Goal: Information Seeking & Learning: Learn about a topic

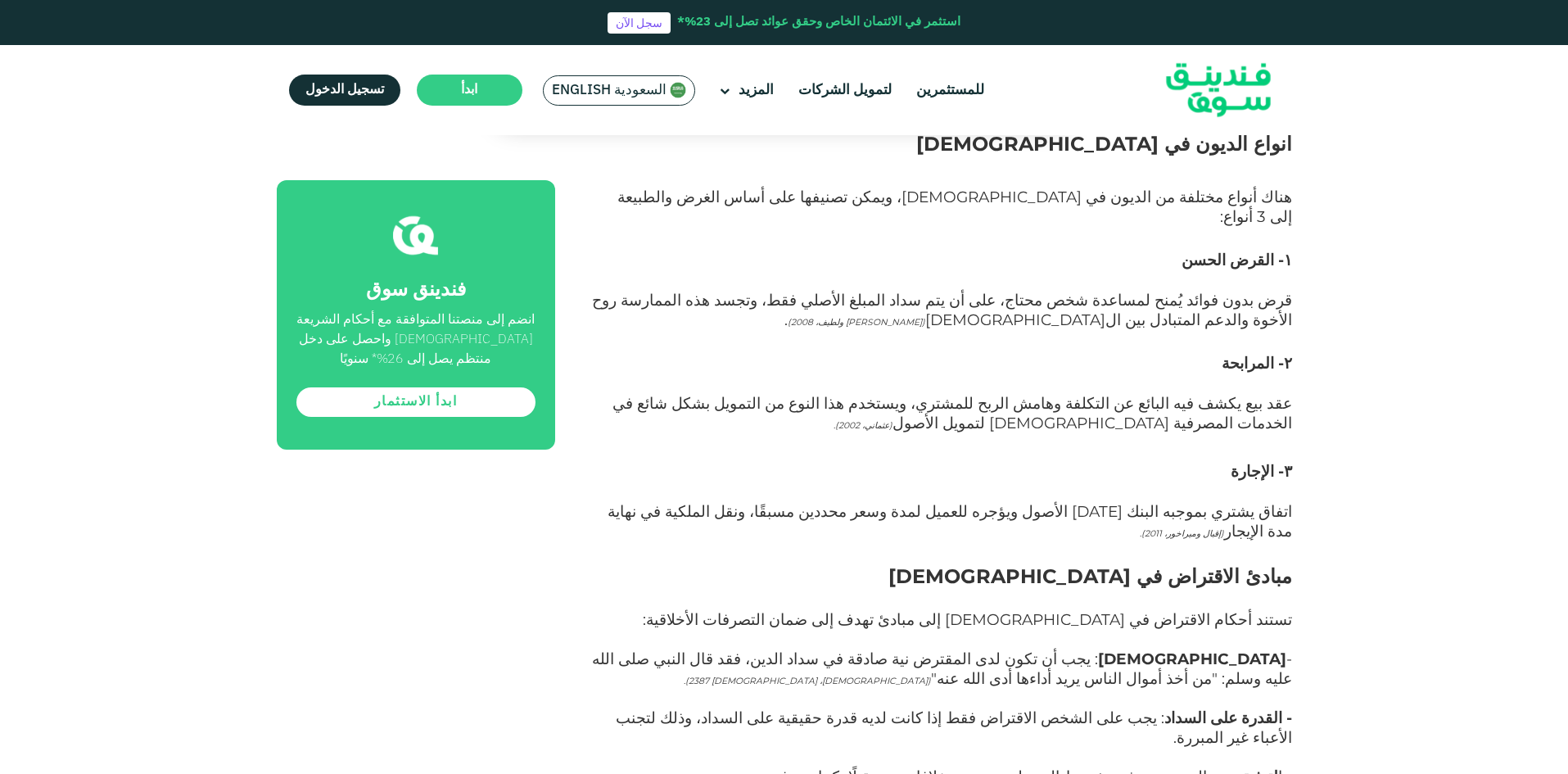
scroll to position [1393, 0]
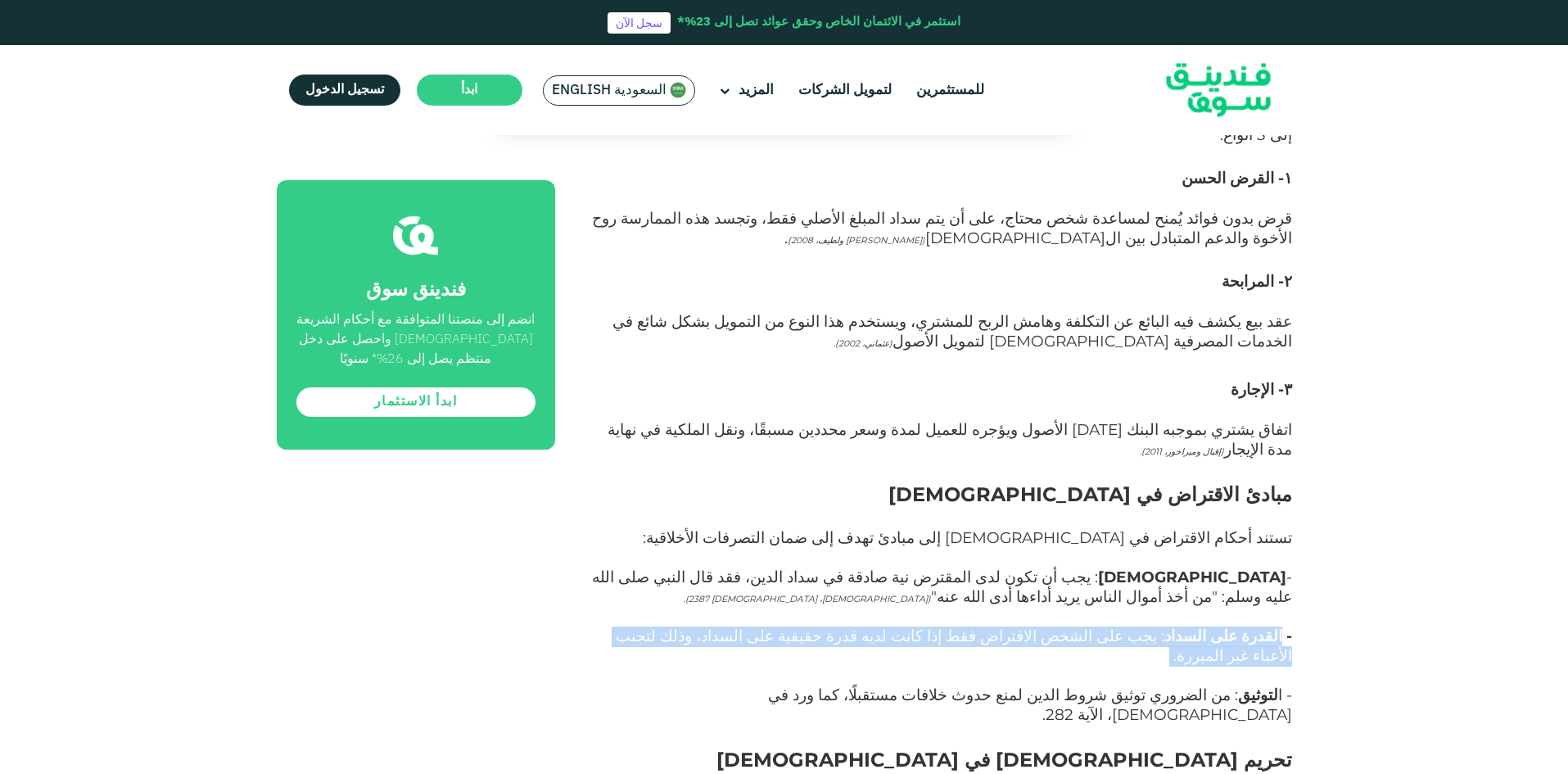
drag, startPoint x: 1282, startPoint y: 538, endPoint x: 839, endPoint y: 555, distance: 443.3
click at [839, 628] on p "- القدرة على السداد : يجب على الشخص الاقتراض فقط إذا كانت لديه قدرة حقيقية على …" at bounding box center [941, 657] width 700 height 59
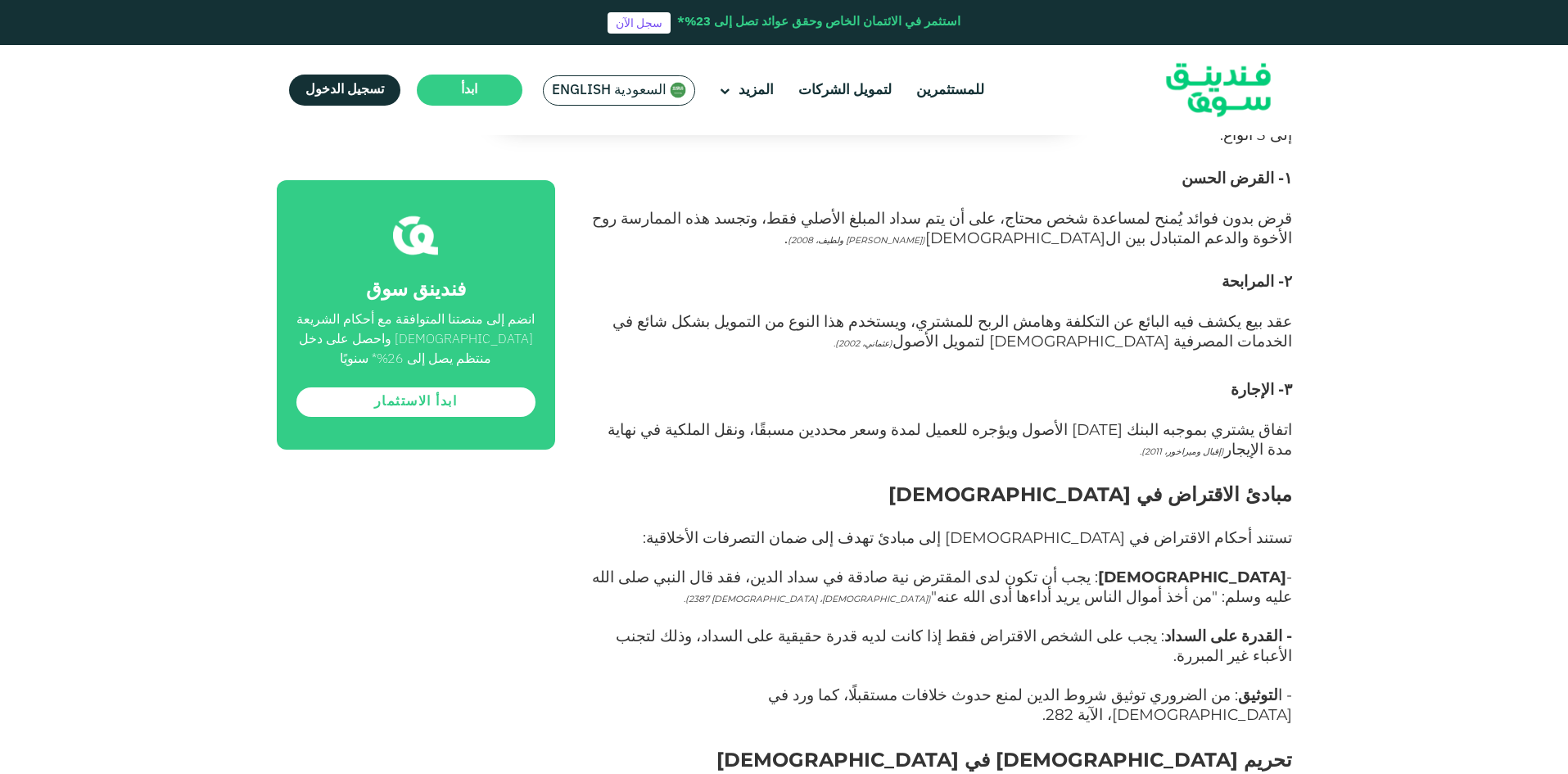
click at [713, 687] on p "- ا لتوثيق : من الضروري توثيق شروط الدين لمنع حدوث خلافات مستقبلًا، كما ورد في …" at bounding box center [941, 716] width 700 height 59
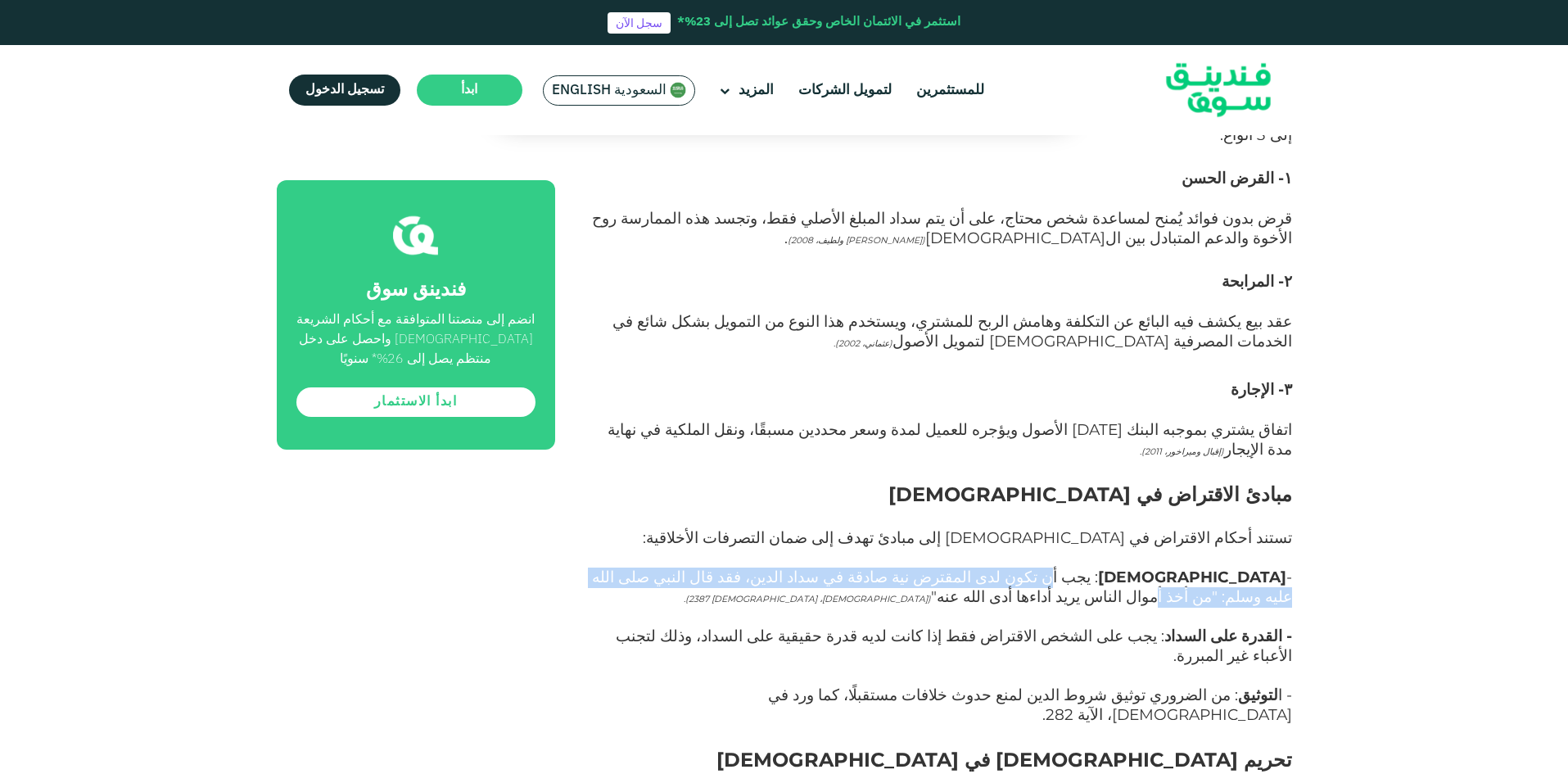
drag, startPoint x: 1219, startPoint y: 481, endPoint x: 769, endPoint y: 487, distance: 450.0
click at [762, 568] on span "- النية : يجب أن تكون لدى المقترض نية صادقة في سداد الدين، فقد قال النبي صلى ال…" at bounding box center [941, 587] width 700 height 38
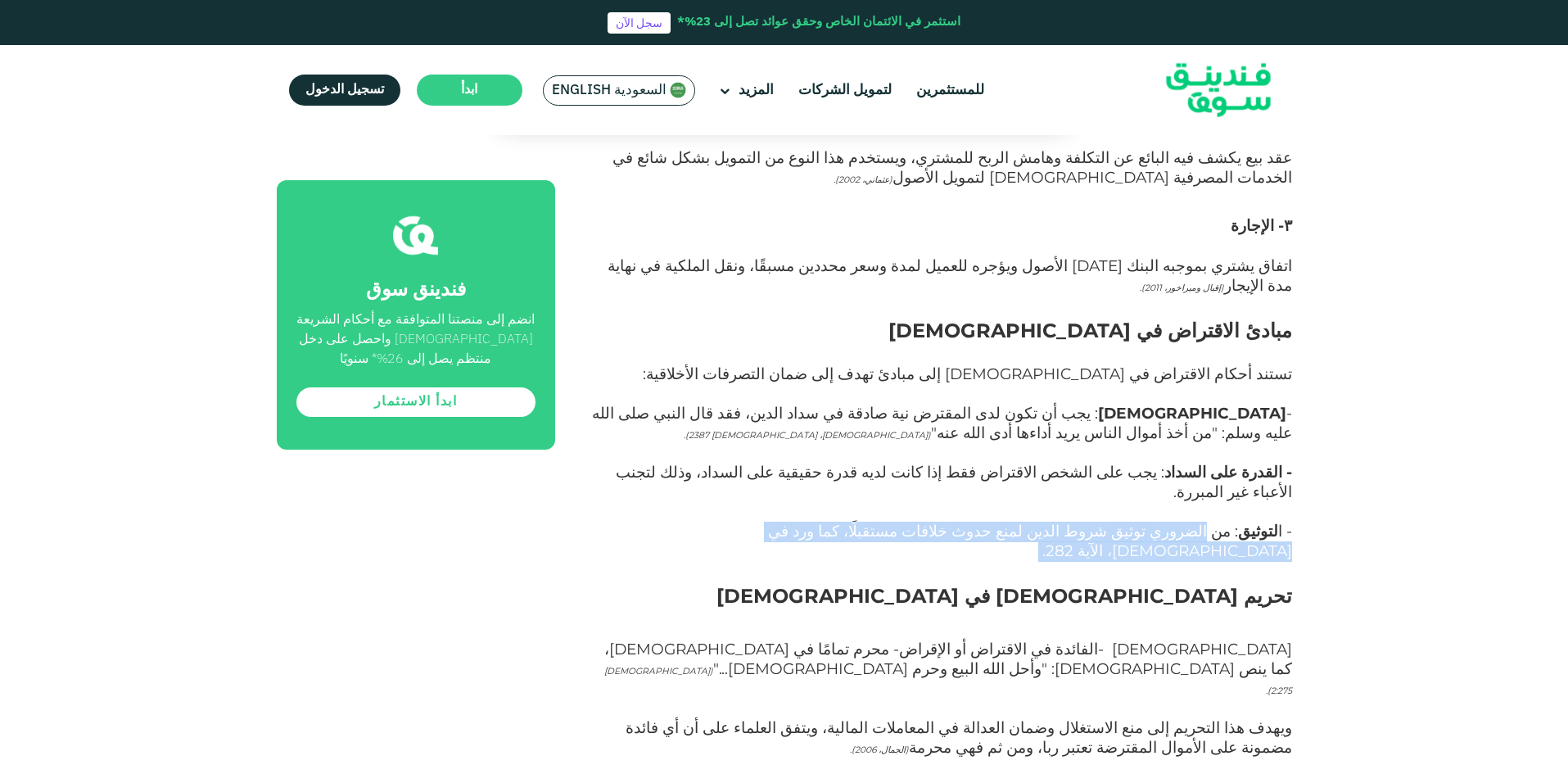
drag, startPoint x: 1221, startPoint y: 410, endPoint x: 918, endPoint y: 429, distance: 303.6
click at [918, 523] on p "- ا لتوثيق : من الضروري توثيق شروط الدين لمنع حدوث خلافات مستقبلًا، كما ورد في …" at bounding box center [941, 552] width 700 height 59
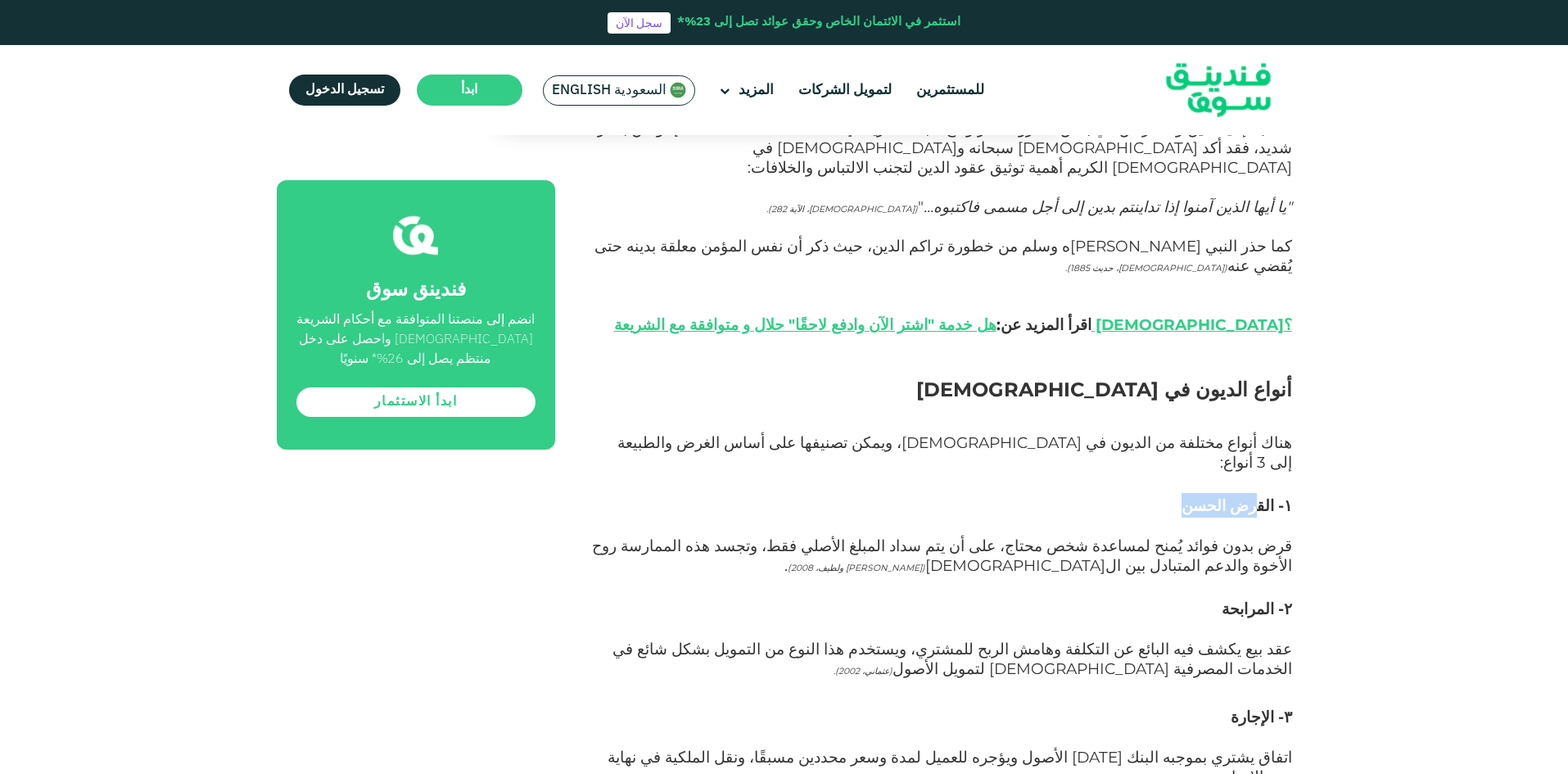
drag, startPoint x: 1200, startPoint y: 430, endPoint x: 1262, endPoint y: 428, distance: 62.0
click at [1262, 493] on h3 "۱- القرض الحسن" at bounding box center [941, 506] width 700 height 24
drag, startPoint x: 1231, startPoint y: 527, endPoint x: 1268, endPoint y: 529, distance: 37.1
click at [1268, 600] on span "۲- المرابحة" at bounding box center [1256, 610] width 70 height 19
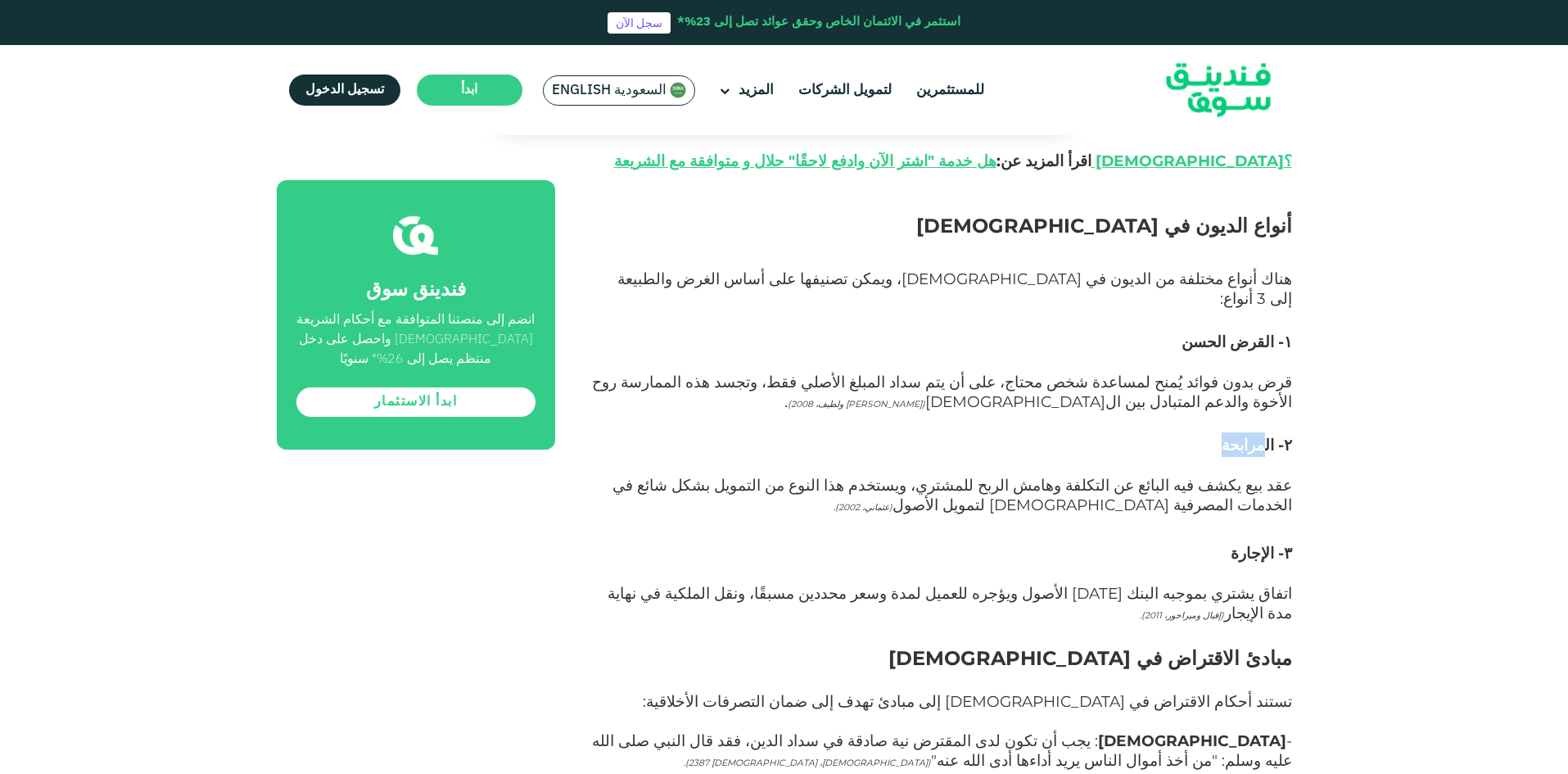
drag, startPoint x: 1229, startPoint y: 485, endPoint x: 1274, endPoint y: 474, distance: 46.3
click at [1274, 516] on h3 "۳- الإجارة" at bounding box center [941, 540] width 700 height 49
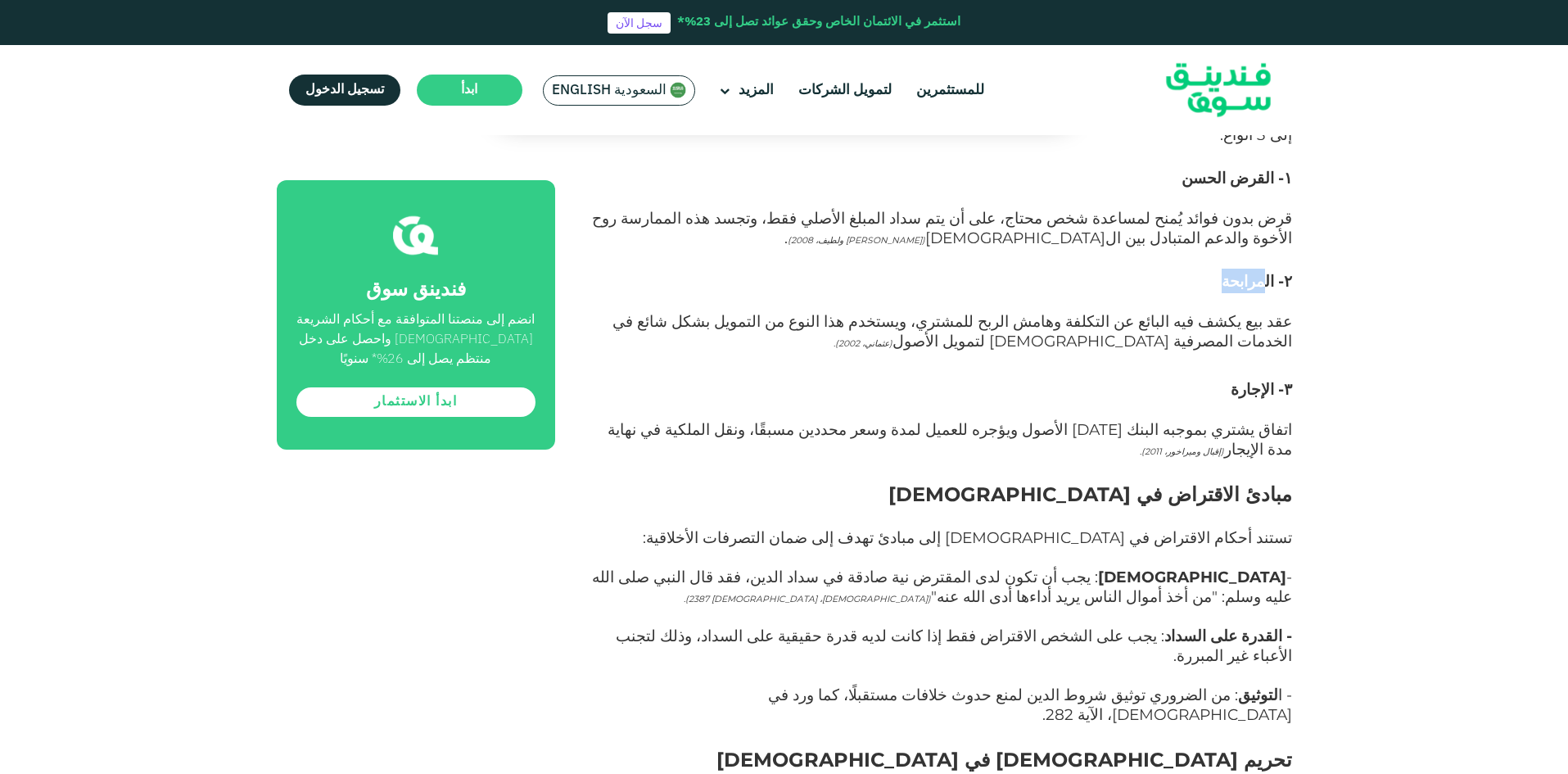
scroll to position [1474, 0]
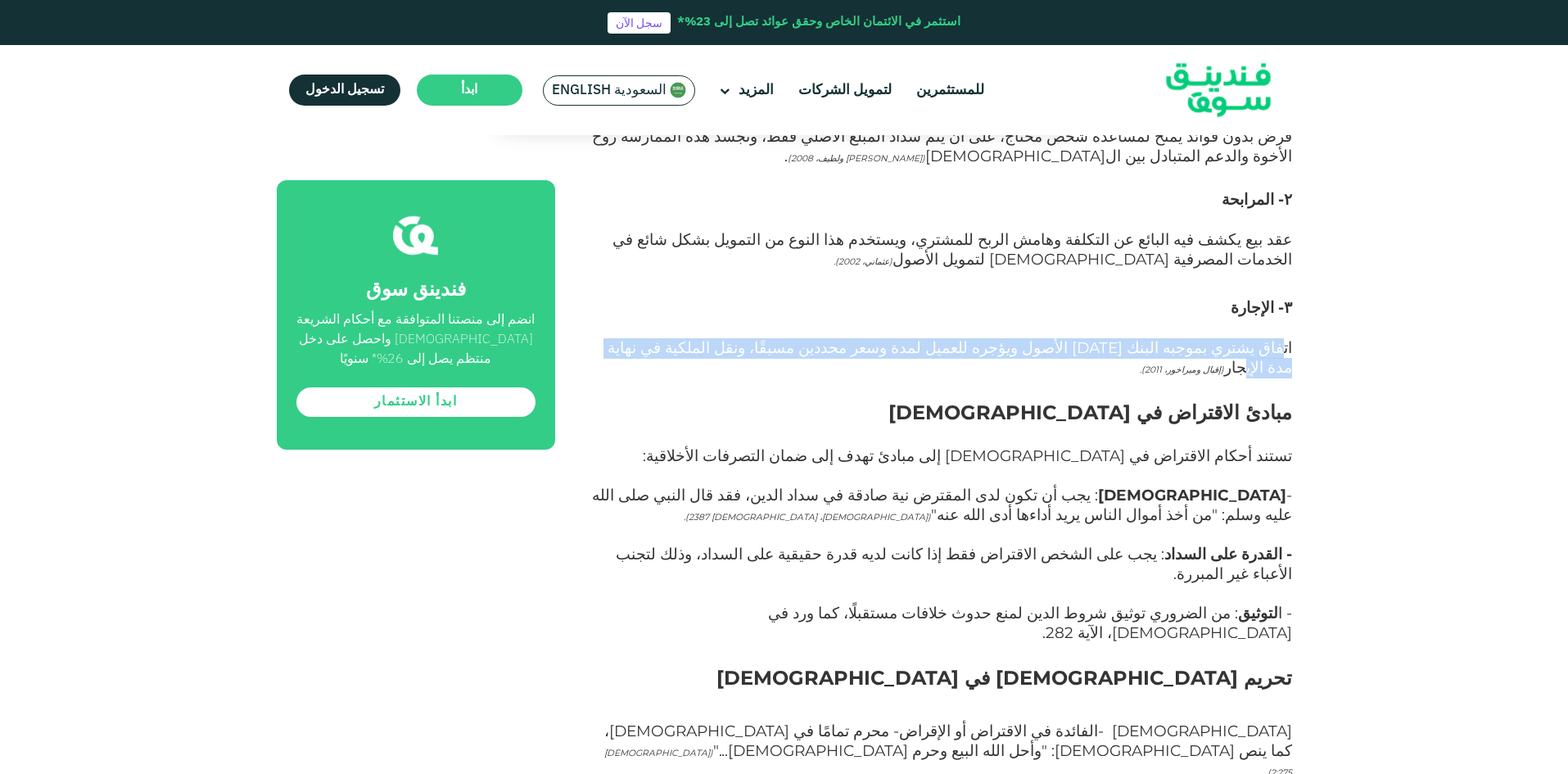
drag, startPoint x: 1286, startPoint y: 275, endPoint x: 735, endPoint y: 274, distance: 551.0
click at [735, 339] on span "اتفاق يشتري بموجبه البنك [DATE] الأصول ويؤجره للعميل لمدة وسعر محددين مسبقًا، و…" at bounding box center [949, 358] width 684 height 38
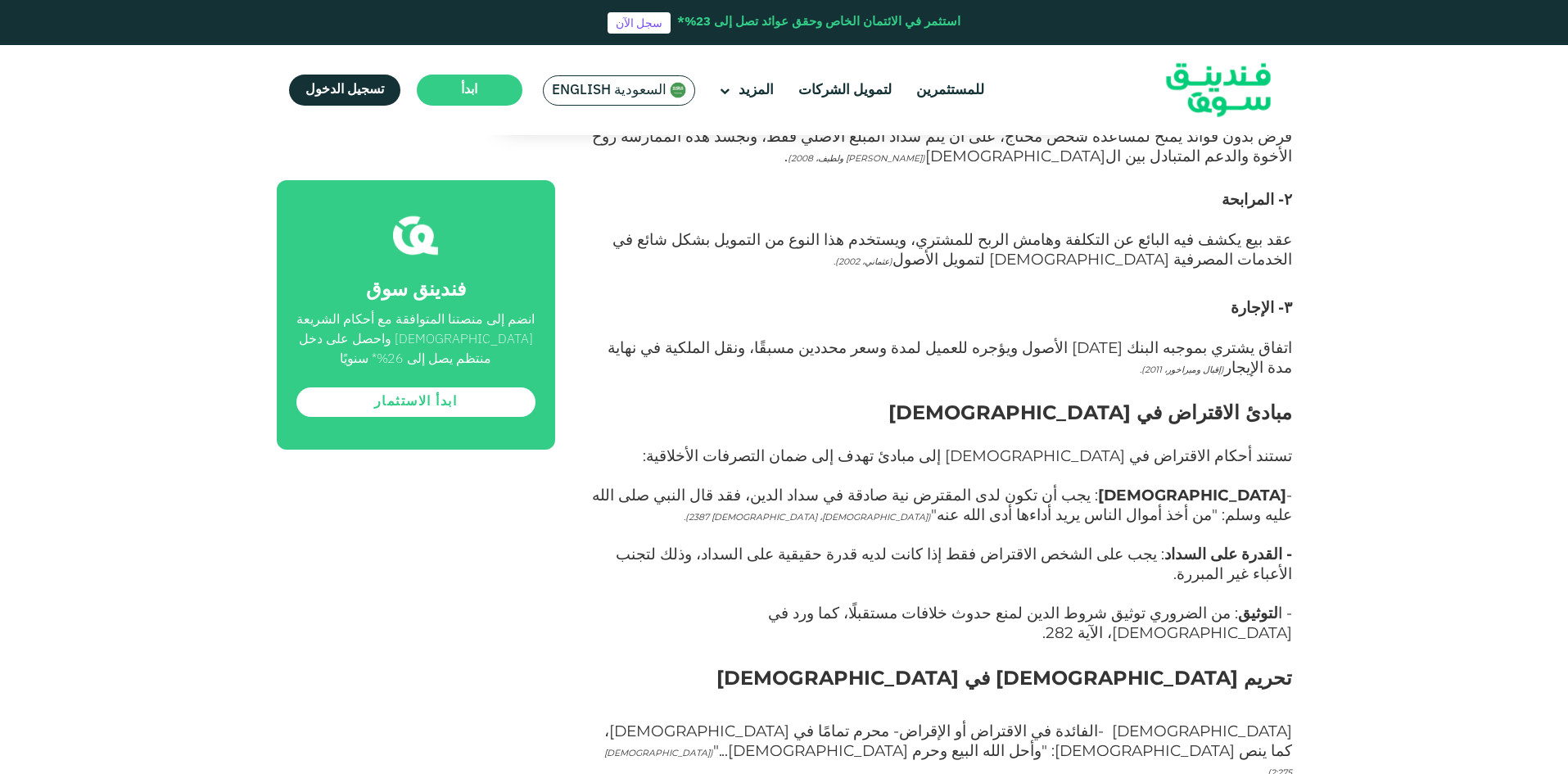
click at [806, 398] on h2 "مبادئ الاقتراض في [DEMOGRAPHIC_DATA]" at bounding box center [941, 413] width 700 height 29
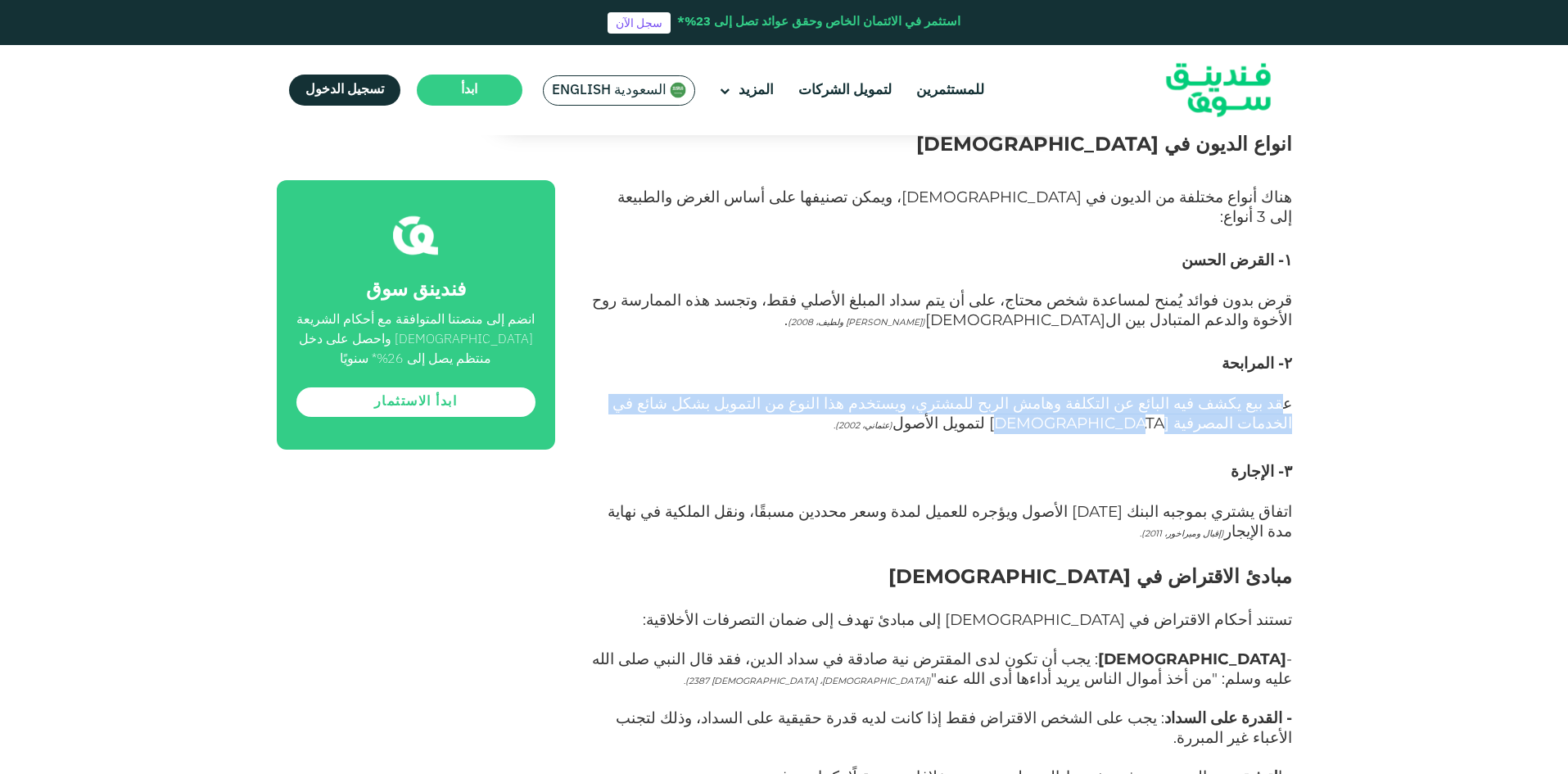
drag, startPoint x: 1275, startPoint y: 326, endPoint x: 602, endPoint y: 331, distance: 673.0
click at [613, 394] on span "عقد بيع يكشف فيه البائع عن التكلفة وهامش الربح للمشتري، ويستخدم هذا النوع من ال…" at bounding box center [952, 413] width 679 height 38
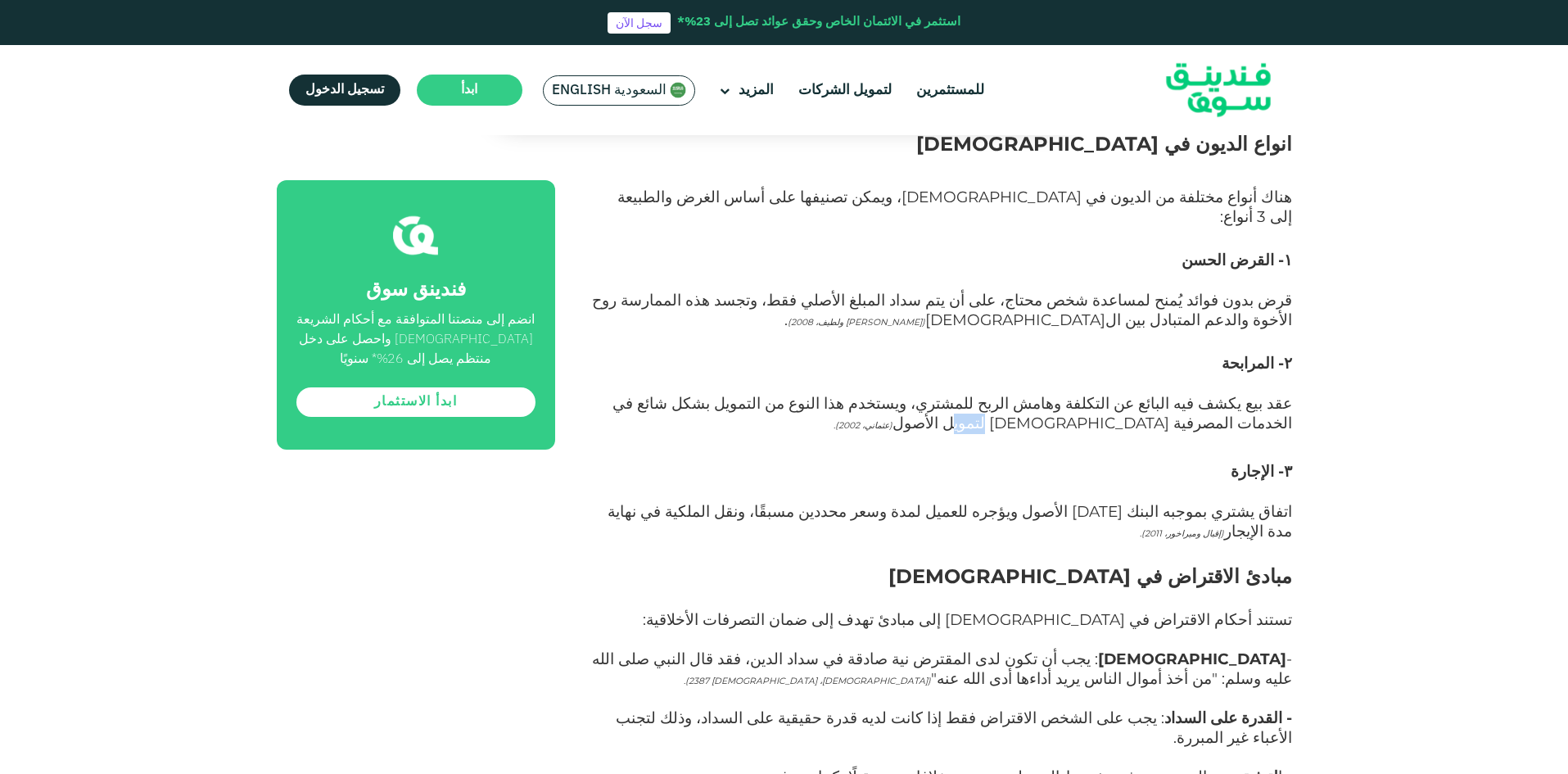
drag, startPoint x: 1283, startPoint y: 345, endPoint x: 1249, endPoint y: 351, distance: 34.5
click at [1250, 394] on span "عقد بيع يكشف فيه البائع عن التكلفة وهامش الربح للمشتري، ويستخدم هذا النوع من ال…" at bounding box center [952, 413] width 679 height 38
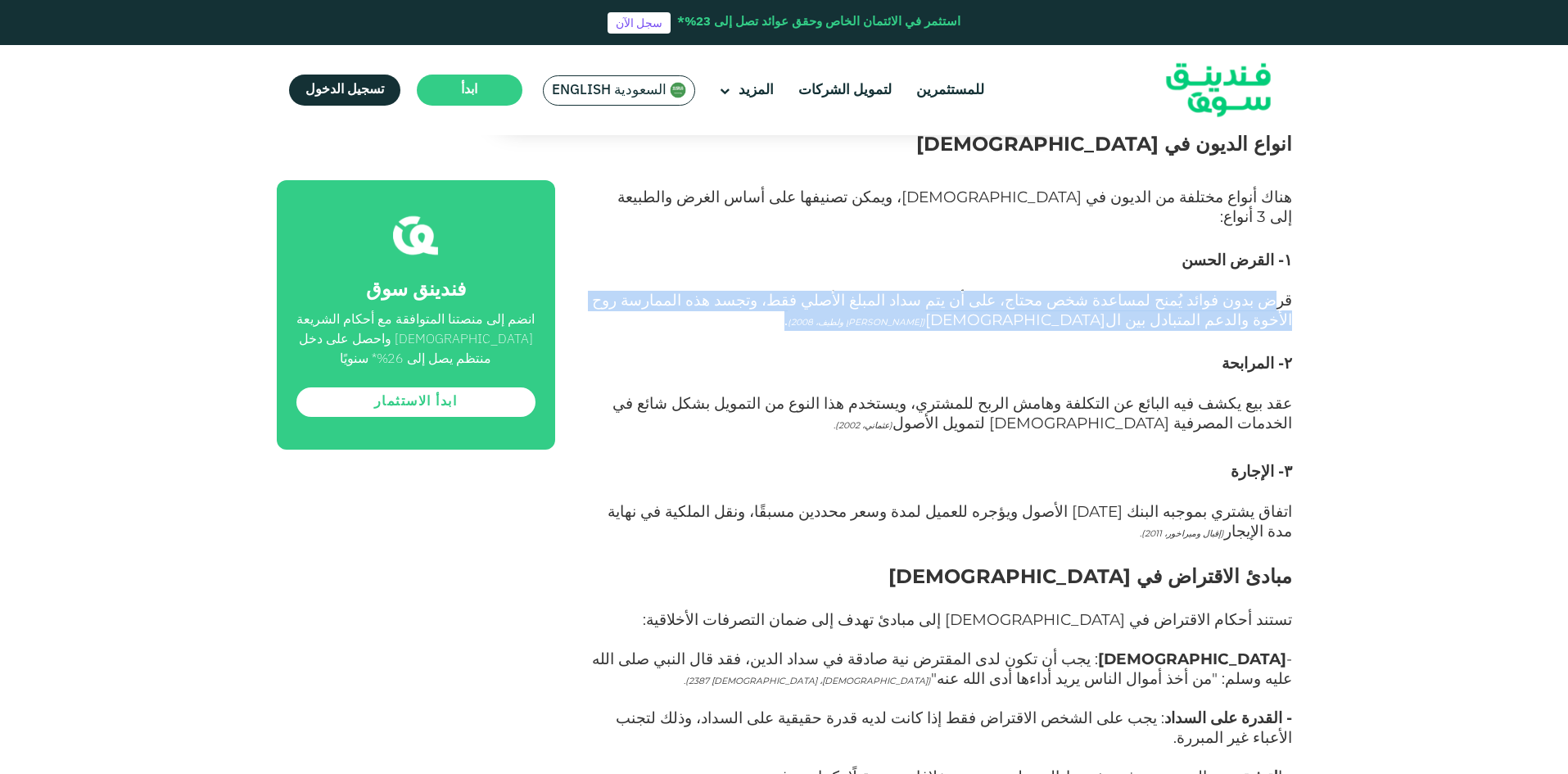
drag, startPoint x: 1249, startPoint y: 221, endPoint x: 918, endPoint y: 241, distance: 331.6
click at [919, 292] on p "قرض بدون فوائد يُمنح لمساعدة شخص محتاج، على أن يتم سداد المبلغ الأصلي فقط، وتجس…" at bounding box center [941, 321] width 700 height 59
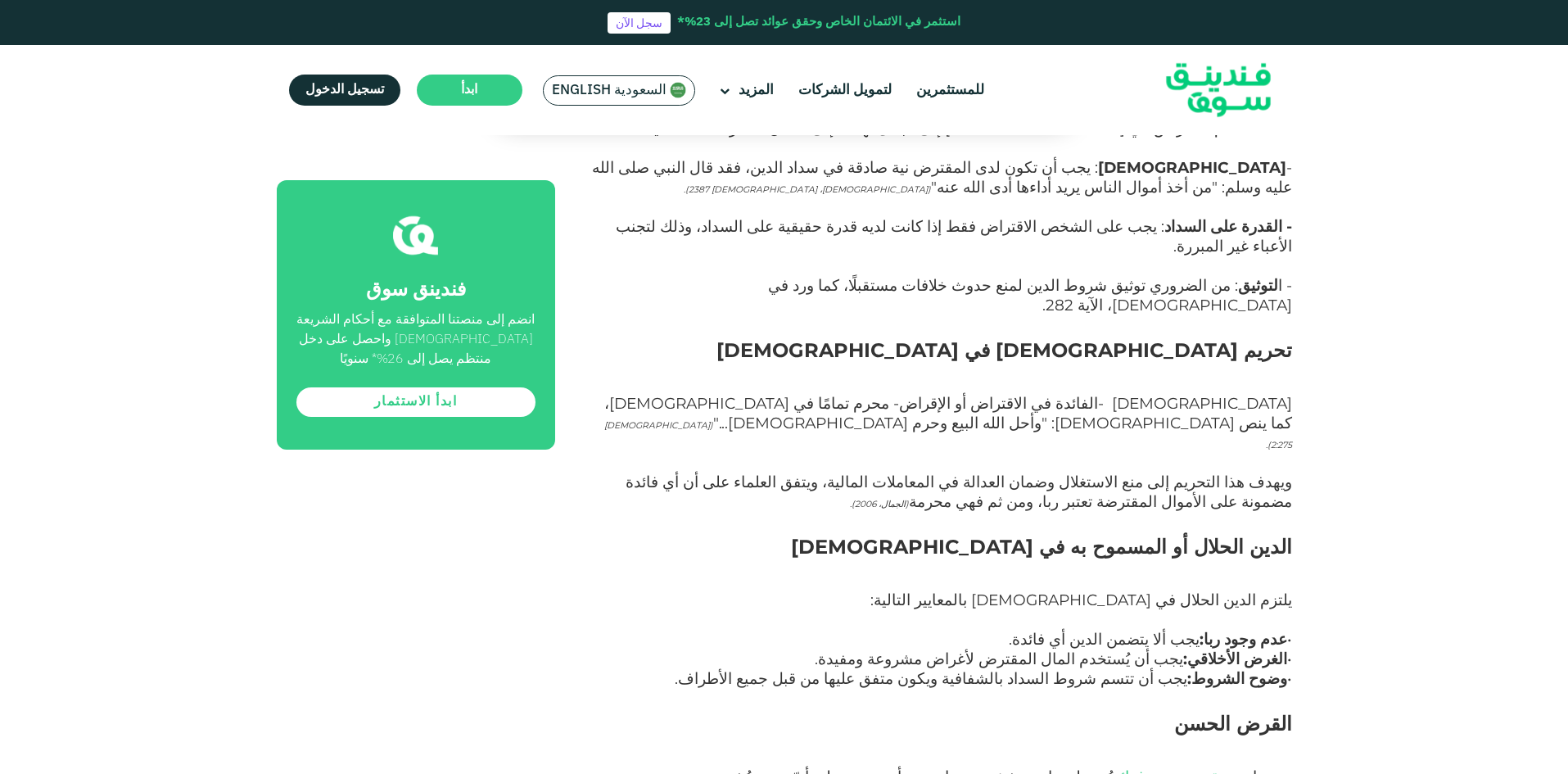
scroll to position [1966, 0]
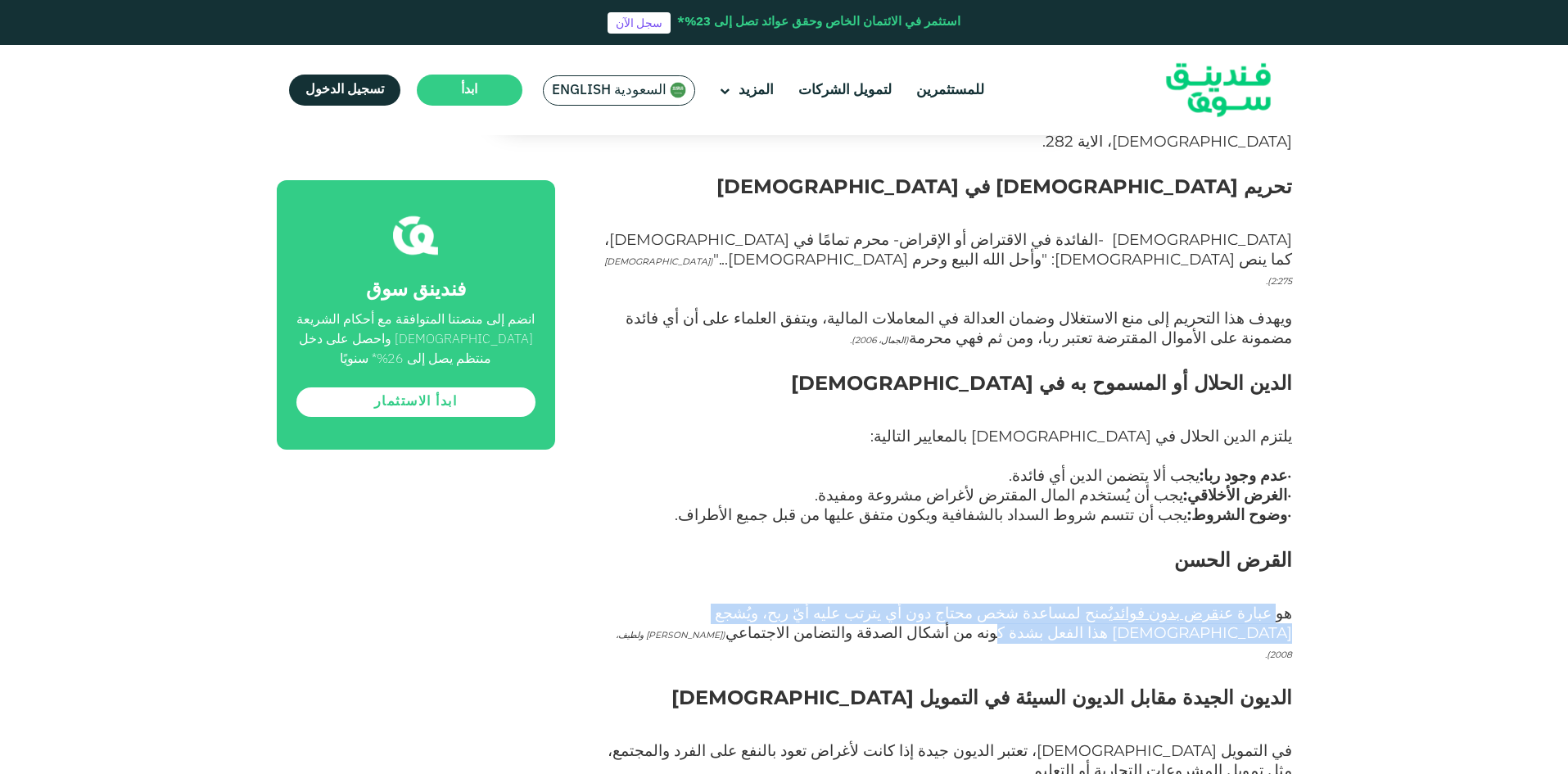
drag, startPoint x: 1276, startPoint y: 437, endPoint x: 635, endPoint y: 445, distance: 641.0
click at [635, 603] on span "هو عبارة عن قرض بدون فوائد يُمنح لمساعدة شخص محتاج دون أي يترتب عليه أيّ ربح، و…" at bounding box center [954, 632] width 677 height 58
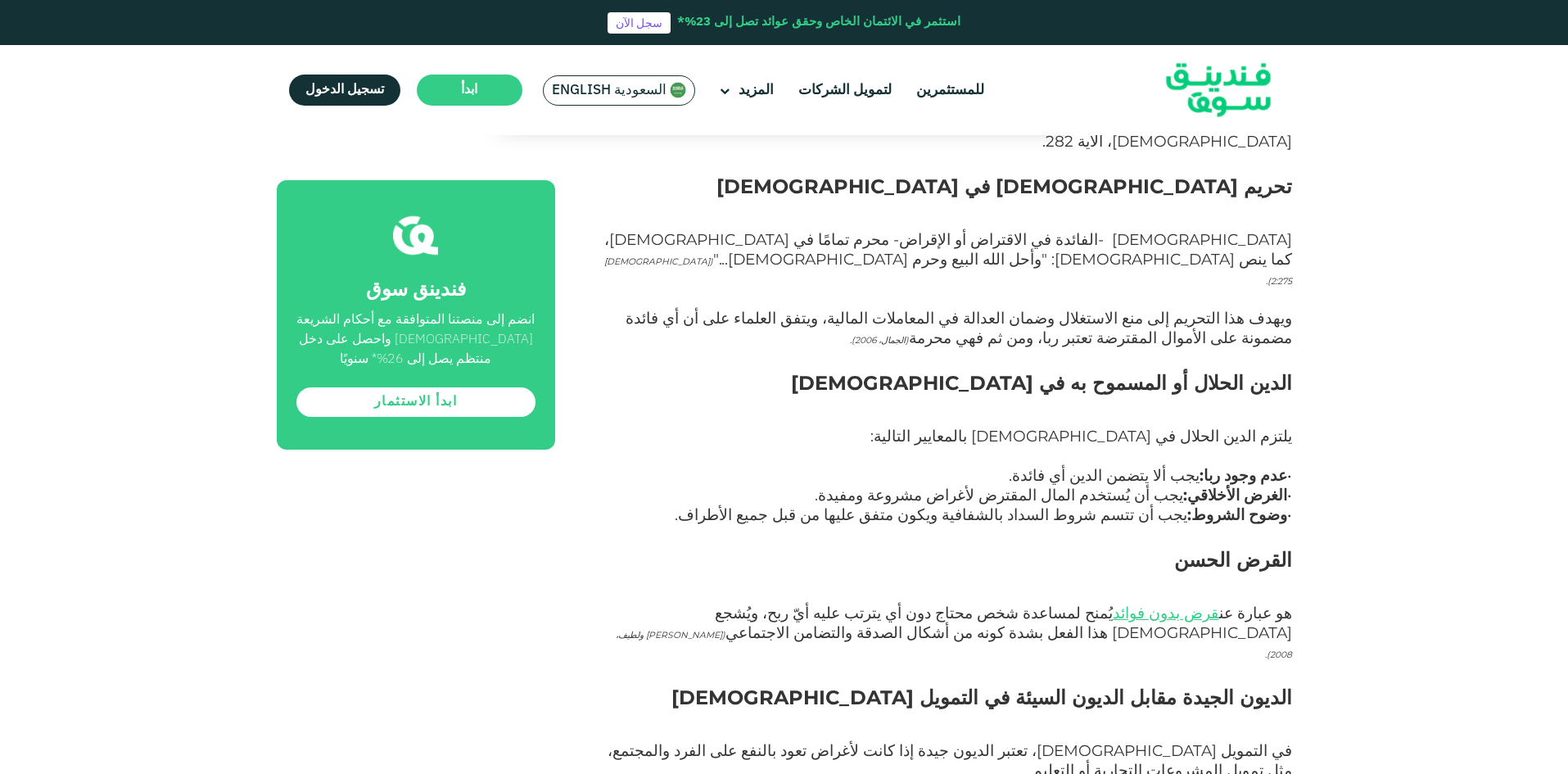
click at [760, 604] on p "هو عبارة عن قرض بدون فوائد يُمنح لمساعدة شخص محتاج دون أي يترتب عليه أيّ ربح، و…" at bounding box center [941, 643] width 700 height 79
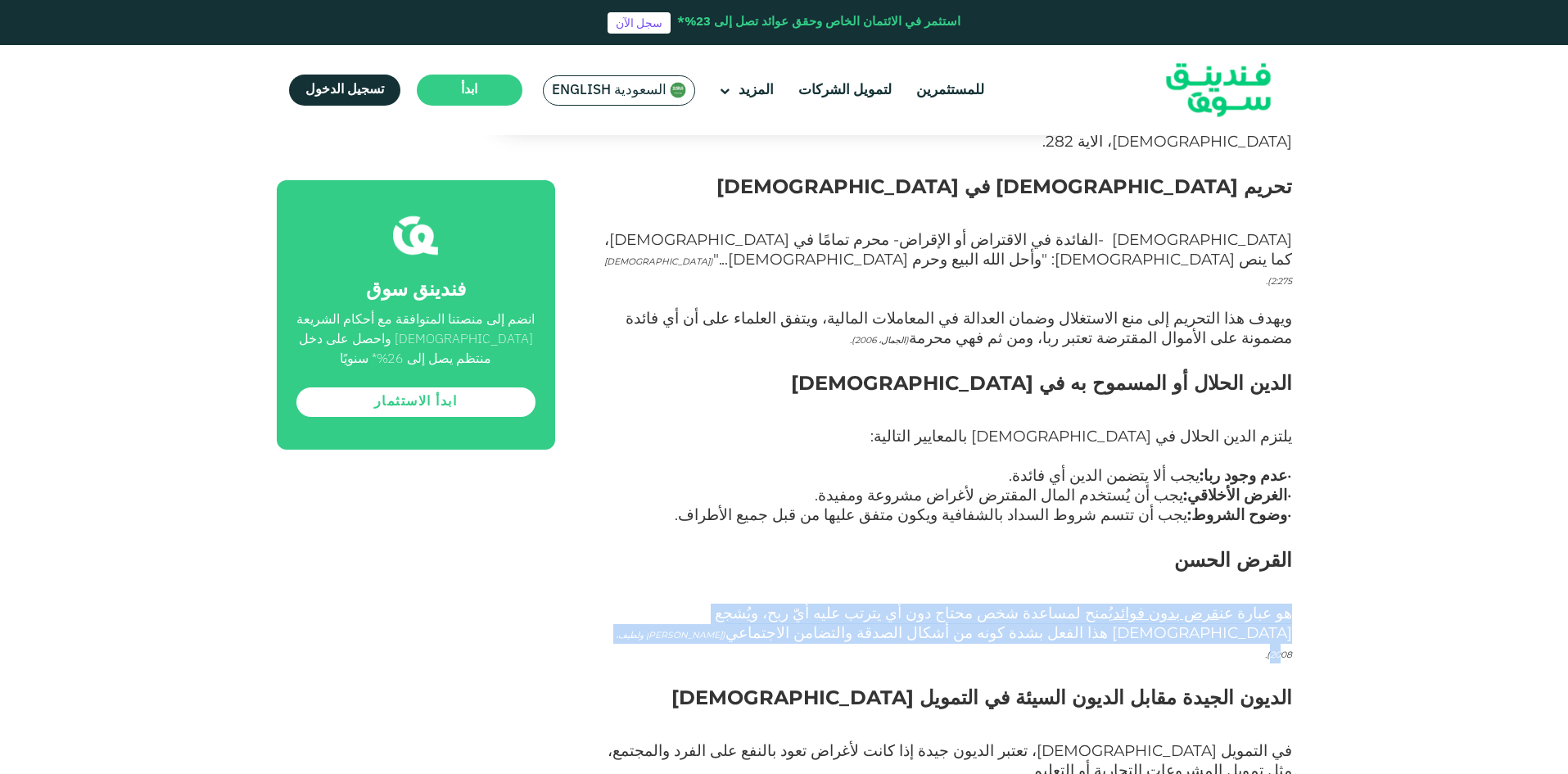
drag, startPoint x: 1289, startPoint y: 438, endPoint x: 978, endPoint y: 451, distance: 311.3
click at [978, 604] on p "هو عبارة عن قرض بدون فوائد يُمنح لمساعدة شخص محتاج دون أي يترتب عليه أيّ ربح، و…" at bounding box center [941, 643] width 700 height 79
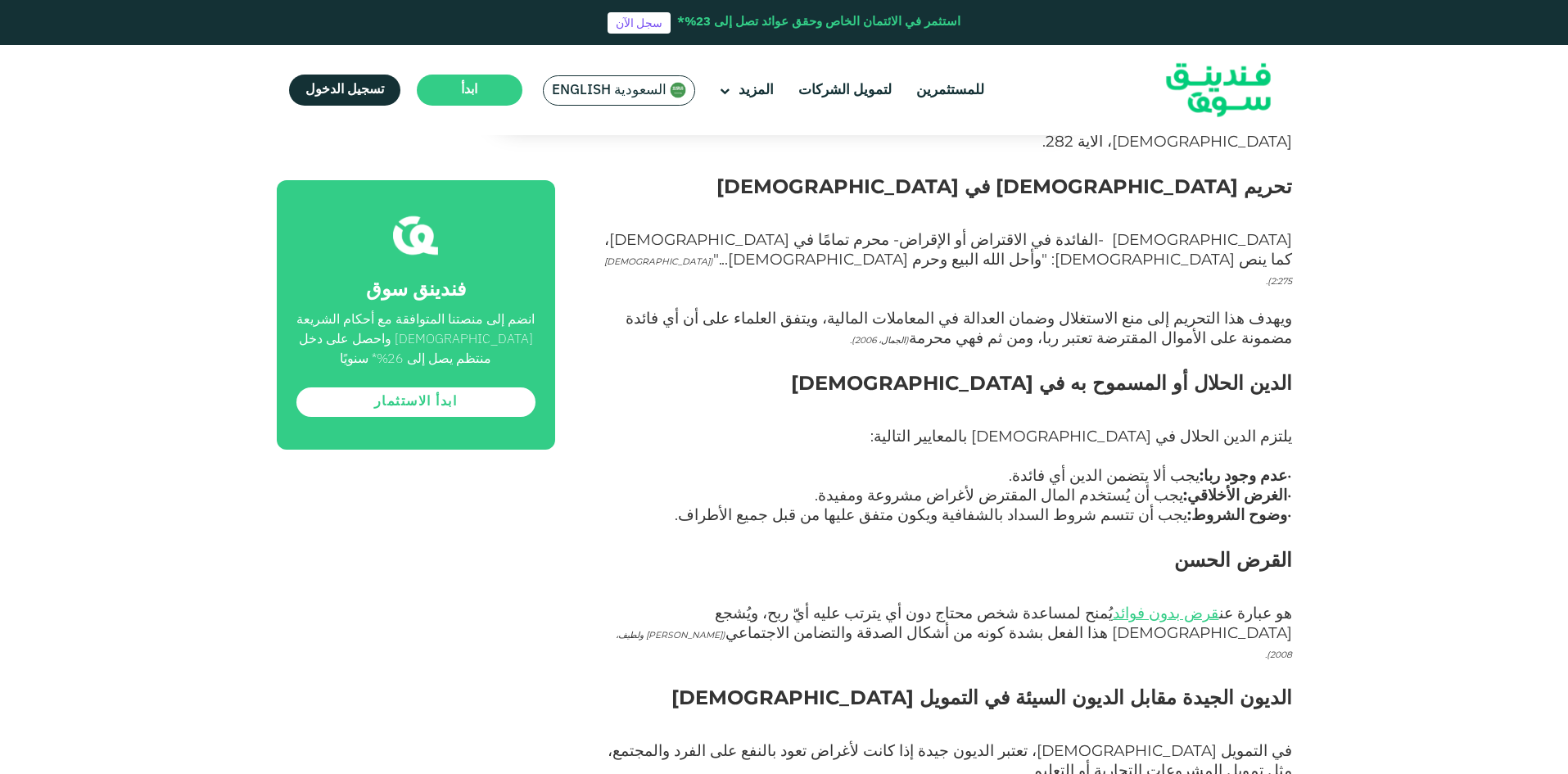
click at [1017, 604] on p "هو عبارة عن قرض بدون فوائد يُمنح لمساعدة شخص محتاج دون أي يترتب عليه أيّ ربح، و…" at bounding box center [941, 643] width 700 height 79
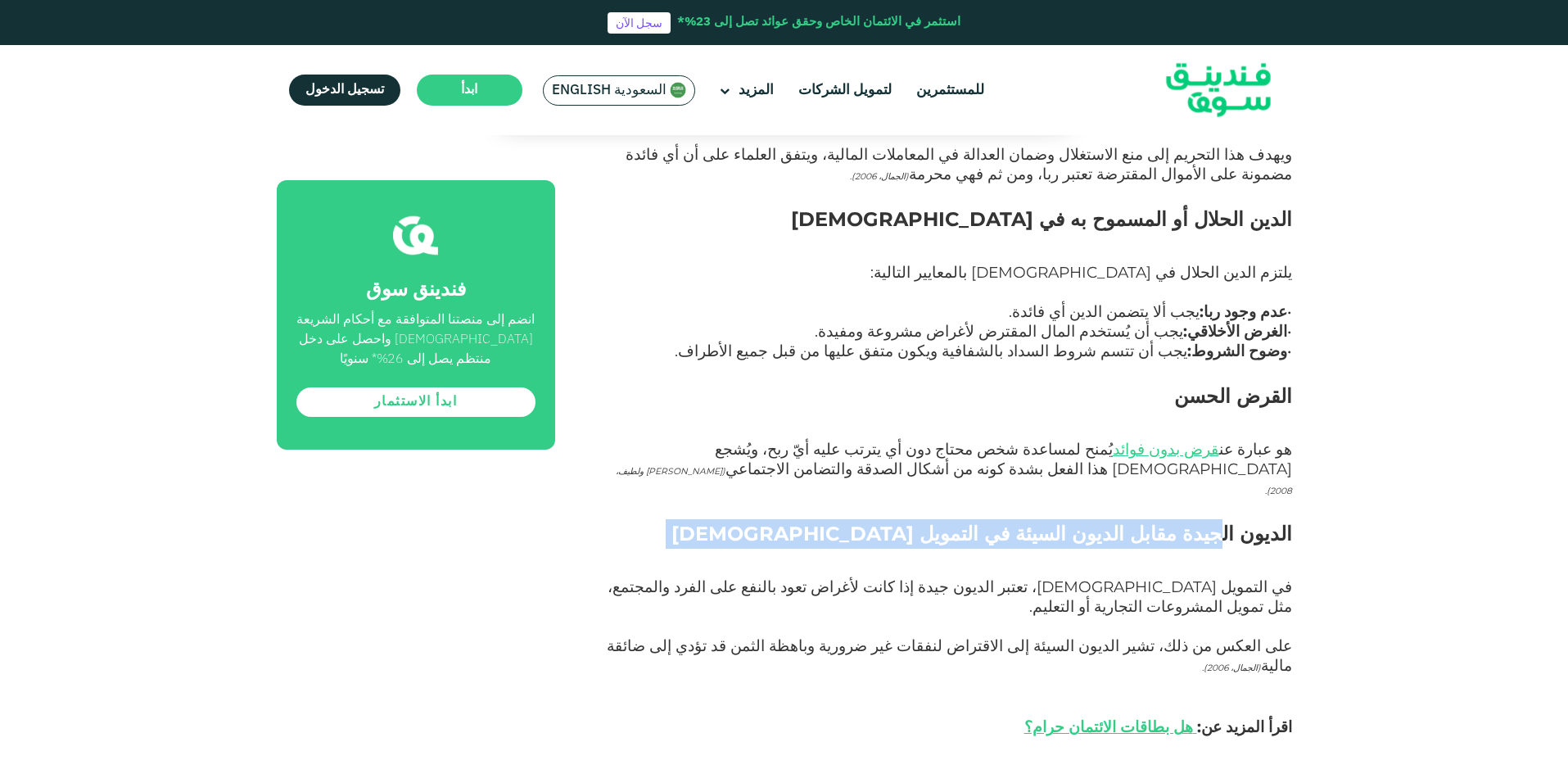
drag, startPoint x: 1211, startPoint y: 343, endPoint x: 996, endPoint y: 358, distance: 215.5
click at [996, 519] on h2 "الديون الجيدة مقابل الديون السيئة في التمويل [DEMOGRAPHIC_DATA]" at bounding box center [941, 549] width 700 height 59
click at [1000, 519] on h2 "الديون الجيدة مقابل الديون السيئة في التمويل [DEMOGRAPHIC_DATA]" at bounding box center [941, 549] width 700 height 59
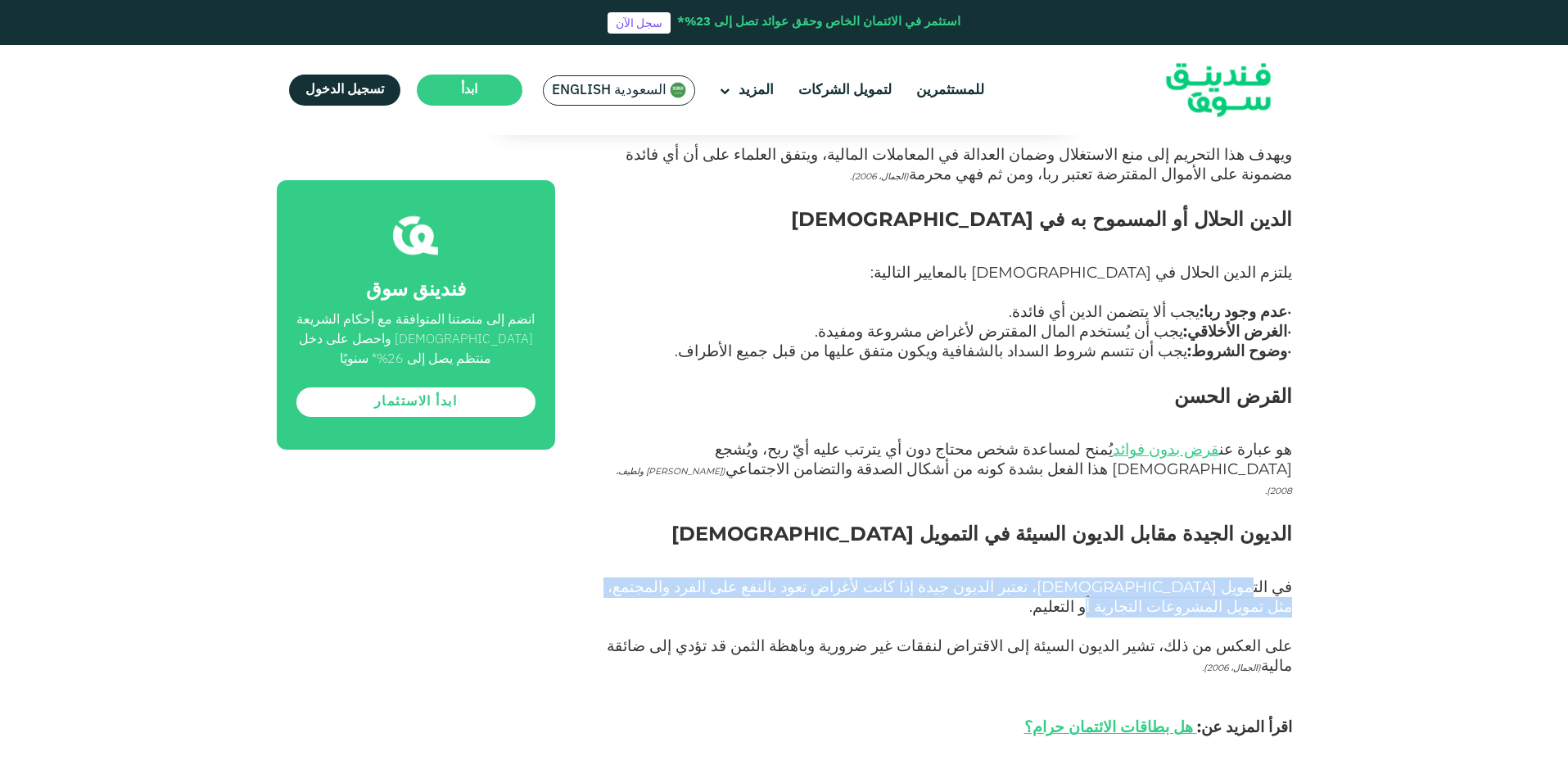
drag, startPoint x: 1261, startPoint y: 391, endPoint x: 633, endPoint y: 387, distance: 628.0
click at [633, 578] on p "في التمويل [DEMOGRAPHIC_DATA]، تعتبر الديون جيدة إذا كانت لأغراض تعود بالنفع عل…" at bounding box center [941, 608] width 700 height 59
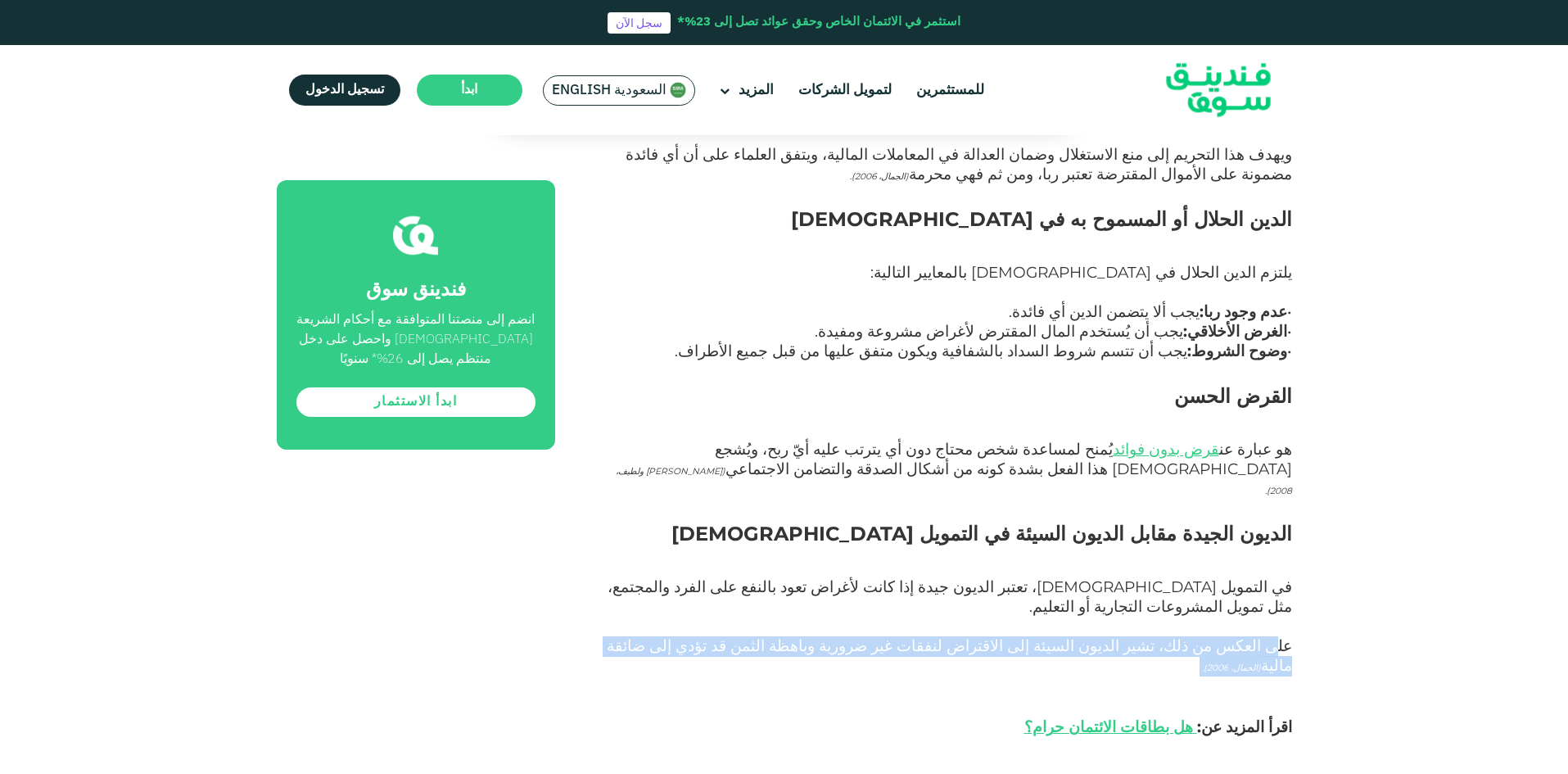
drag, startPoint x: 1276, startPoint y: 422, endPoint x: 780, endPoint y: 445, distance: 496.5
click at [780, 637] on p "على العكس من ذلك، تشير الديون السيئة إلى الاقتراض لنفقات غير ضرورية وباهظة الثم…" at bounding box center [941, 667] width 700 height 59
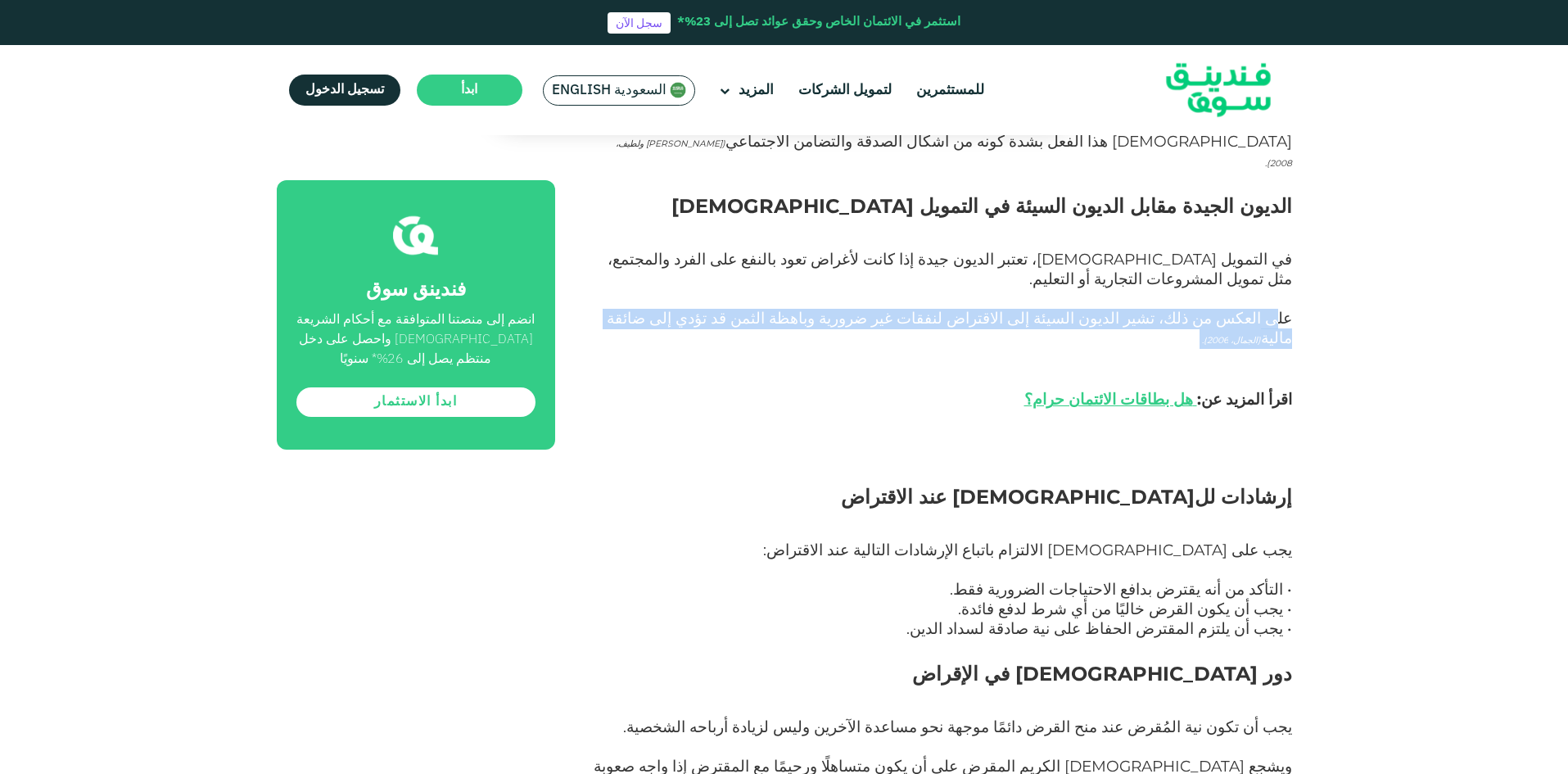
scroll to position [2539, 0]
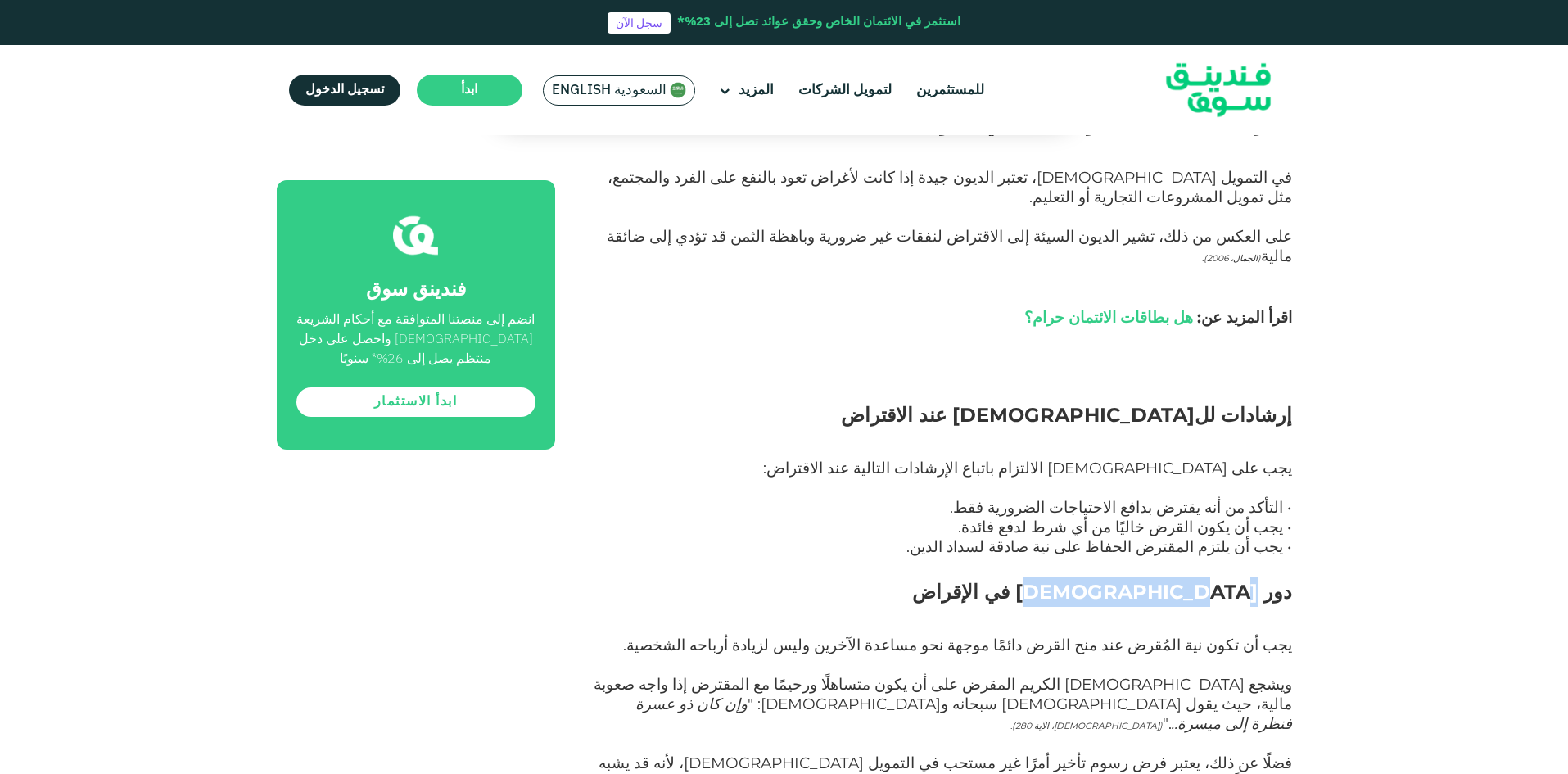
click at [1180, 580] on span "دور [DEMOGRAPHIC_DATA] في الإقراض" at bounding box center [1102, 591] width 380 height 23
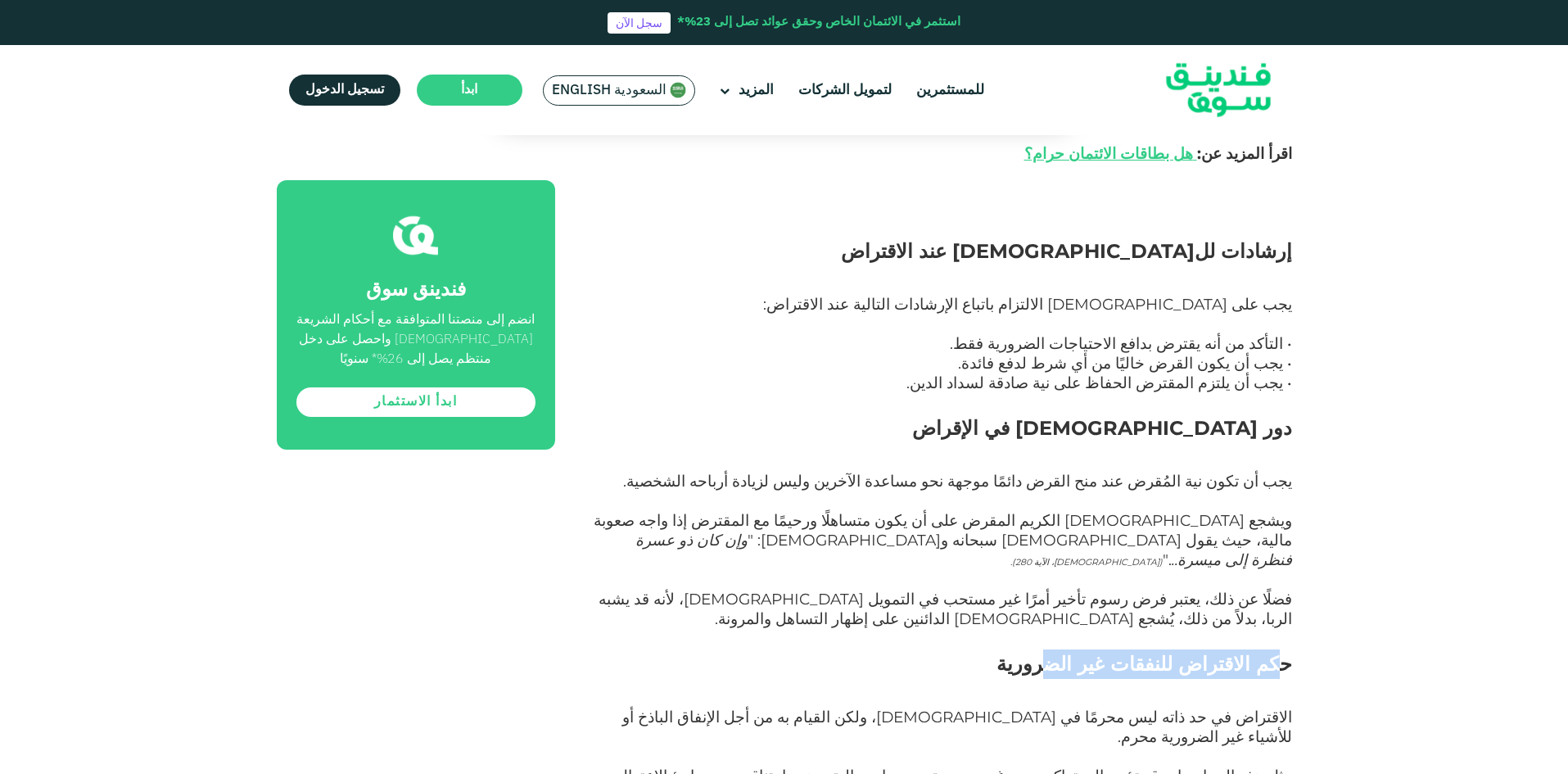
drag, startPoint x: 1263, startPoint y: 408, endPoint x: 1088, endPoint y: 410, distance: 175.0
click at [1088, 652] on span "حكم الاقتراض للنفقات غير الضرورية" at bounding box center [1145, 663] width 296 height 23
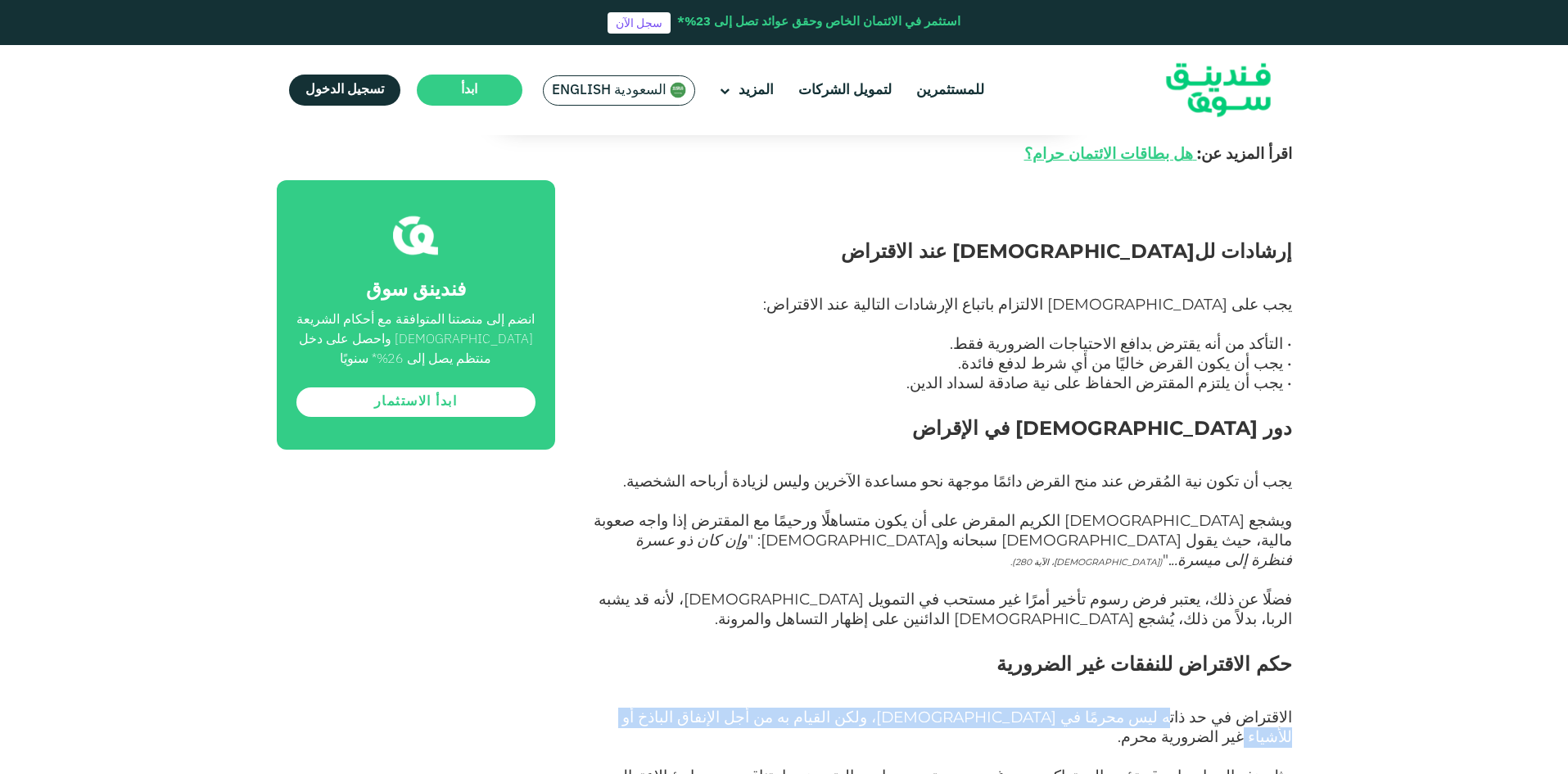
drag, startPoint x: 1193, startPoint y: 457, endPoint x: 768, endPoint y: 469, distance: 425.2
click at [768, 708] on span "الاقتراض في حد ذاته ليس محرمًا في [DEMOGRAPHIC_DATA]، ولكن القيام به من أجل الإ…" at bounding box center [957, 727] width 670 height 38
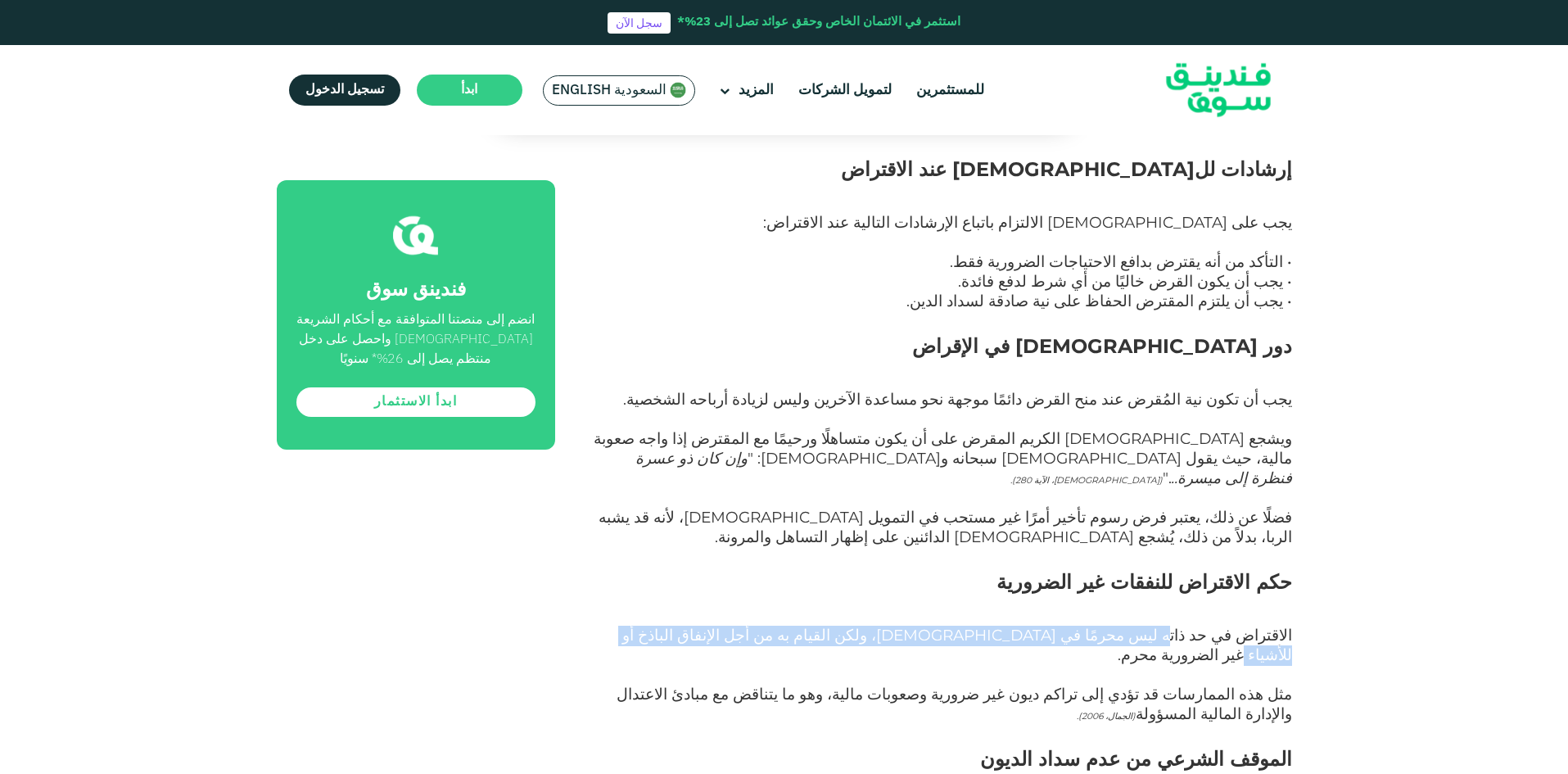
scroll to position [2867, 0]
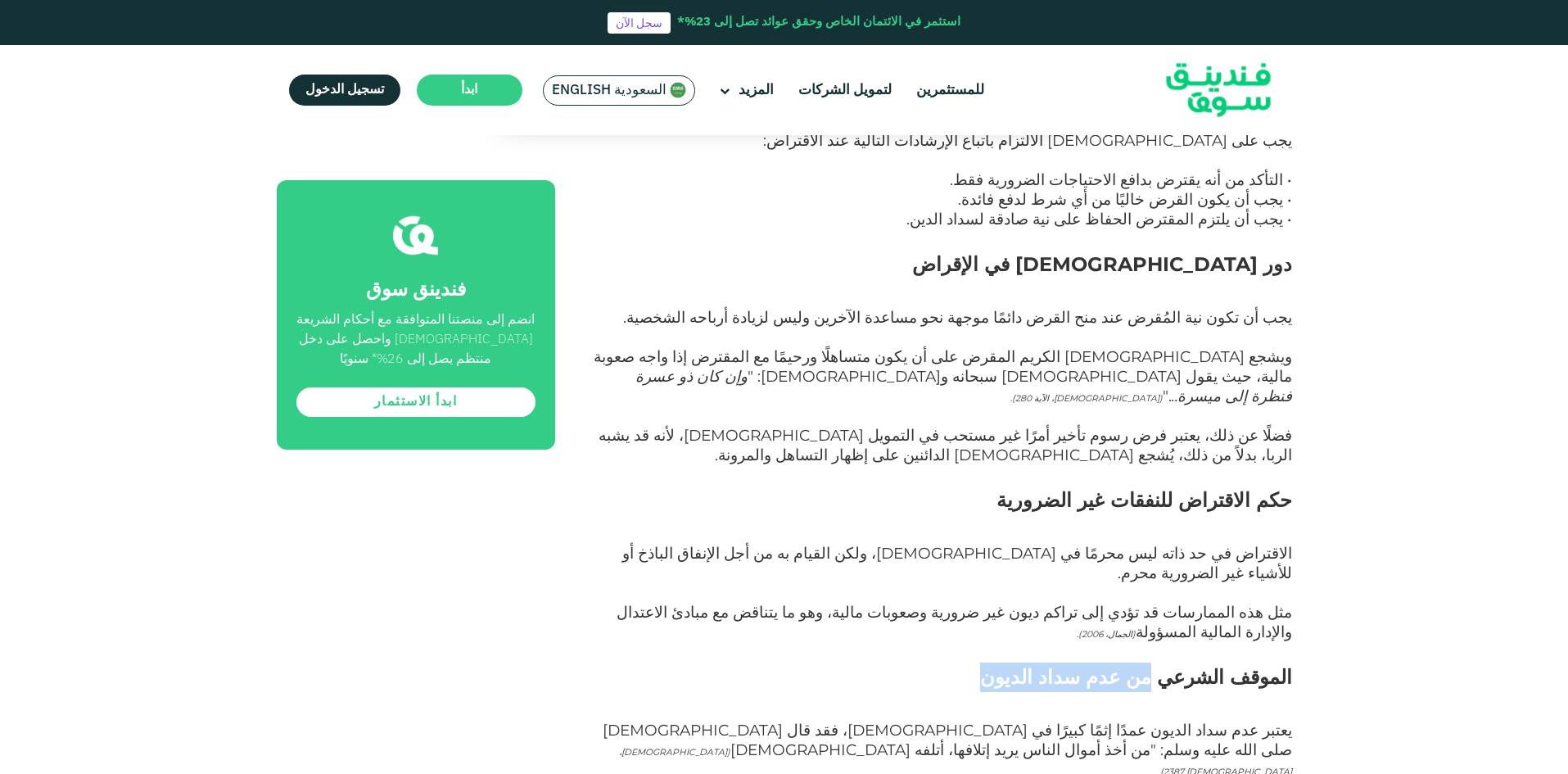
drag, startPoint x: 1185, startPoint y: 402, endPoint x: 998, endPoint y: 403, distance: 187.0
click at [998, 663] on h2 "الموقف الشرعي من عدم سداد الديون" at bounding box center [941, 693] width 700 height 59
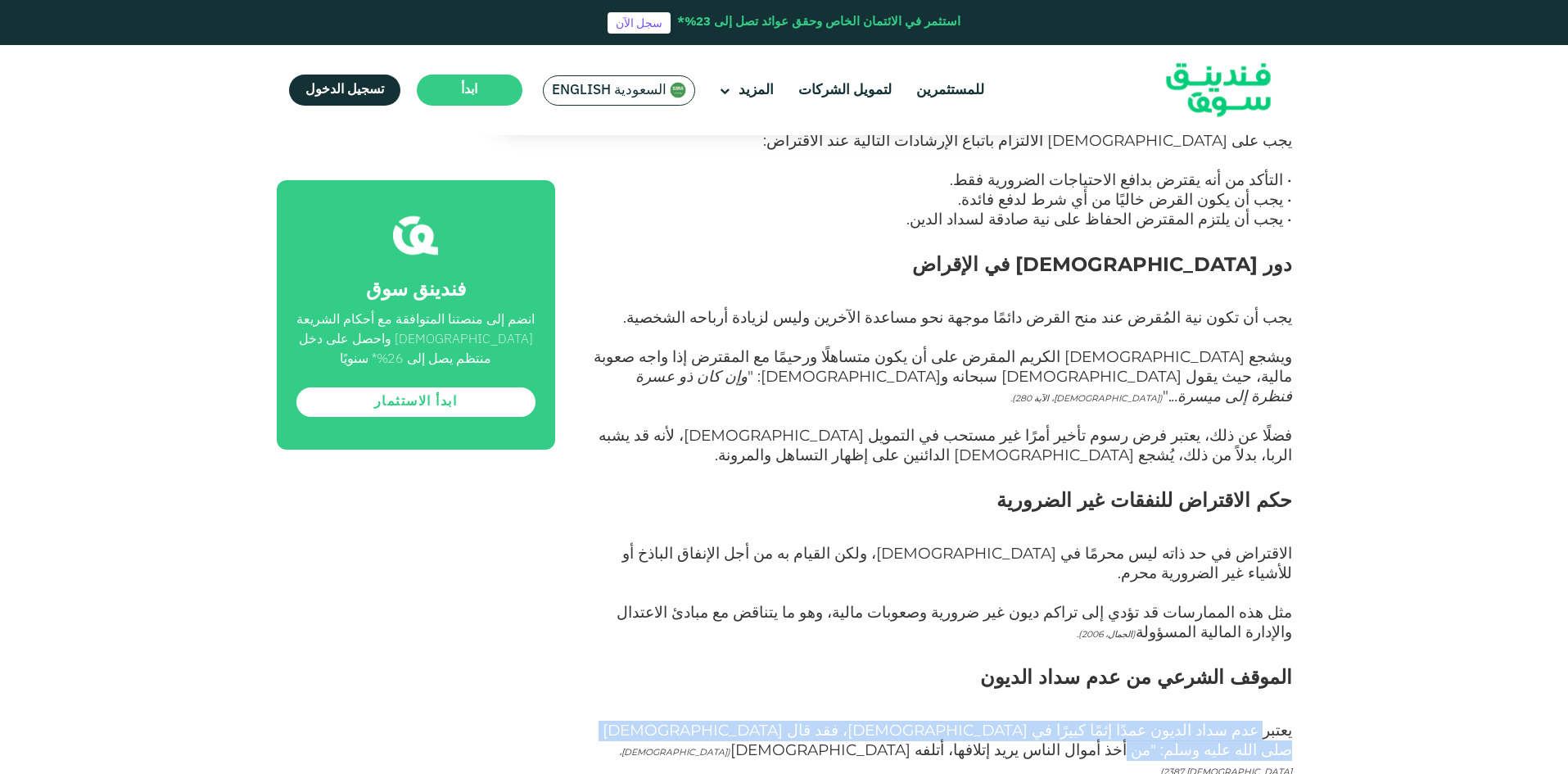
drag, startPoint x: 1262, startPoint y: 448, endPoint x: 729, endPoint y: 463, distance: 533.2
click at [729, 721] on span "يعتبر عدم سداد الديون عمدًا إثمًا كبيرًا في [DEMOGRAPHIC_DATA]، فقد قال [DEMOGR…" at bounding box center [947, 750] width 690 height 58
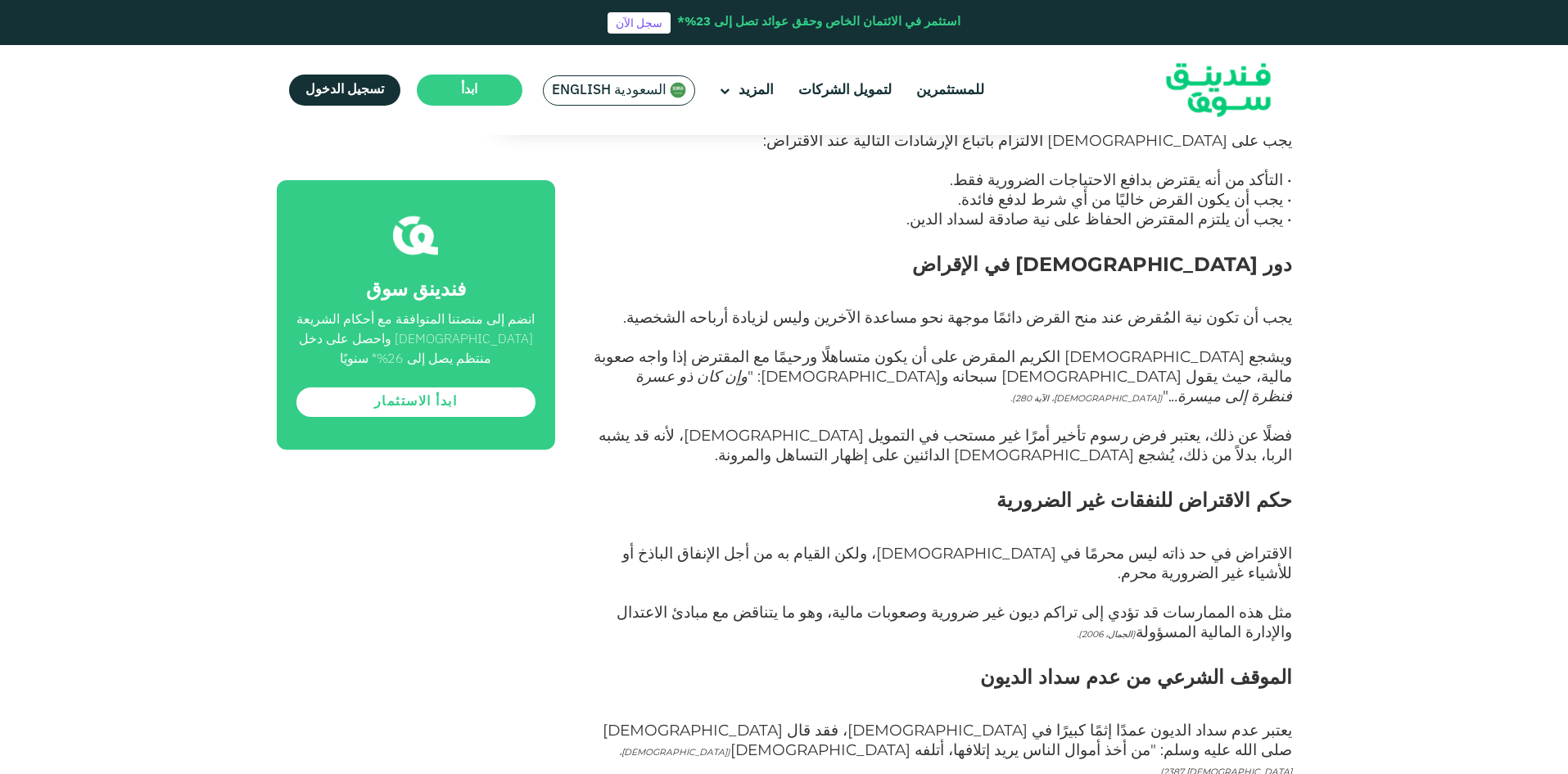
click at [793, 722] on p "يعتبر عدم سداد الديون عمدًا إثمًا كبيرًا في [DEMOGRAPHIC_DATA]، فقد قال [DEMOGR…" at bounding box center [941, 761] width 700 height 79
drag, startPoint x: 769, startPoint y: 451, endPoint x: 640, endPoint y: 451, distance: 129.0
click at [637, 721] on span "يعتبر عدم سداد الديون عمدًا إثمًا كبيرًا في [DEMOGRAPHIC_DATA]، فقد قال [DEMOGR…" at bounding box center [947, 750] width 690 height 58
click at [685, 722] on p "يعتبر عدم سداد الديون عمدًا إثمًا كبيرًا في [DEMOGRAPHIC_DATA]، فقد قال [DEMOGR…" at bounding box center [941, 761] width 700 height 79
drag, startPoint x: 1107, startPoint y: 512, endPoint x: 843, endPoint y: 515, distance: 264.0
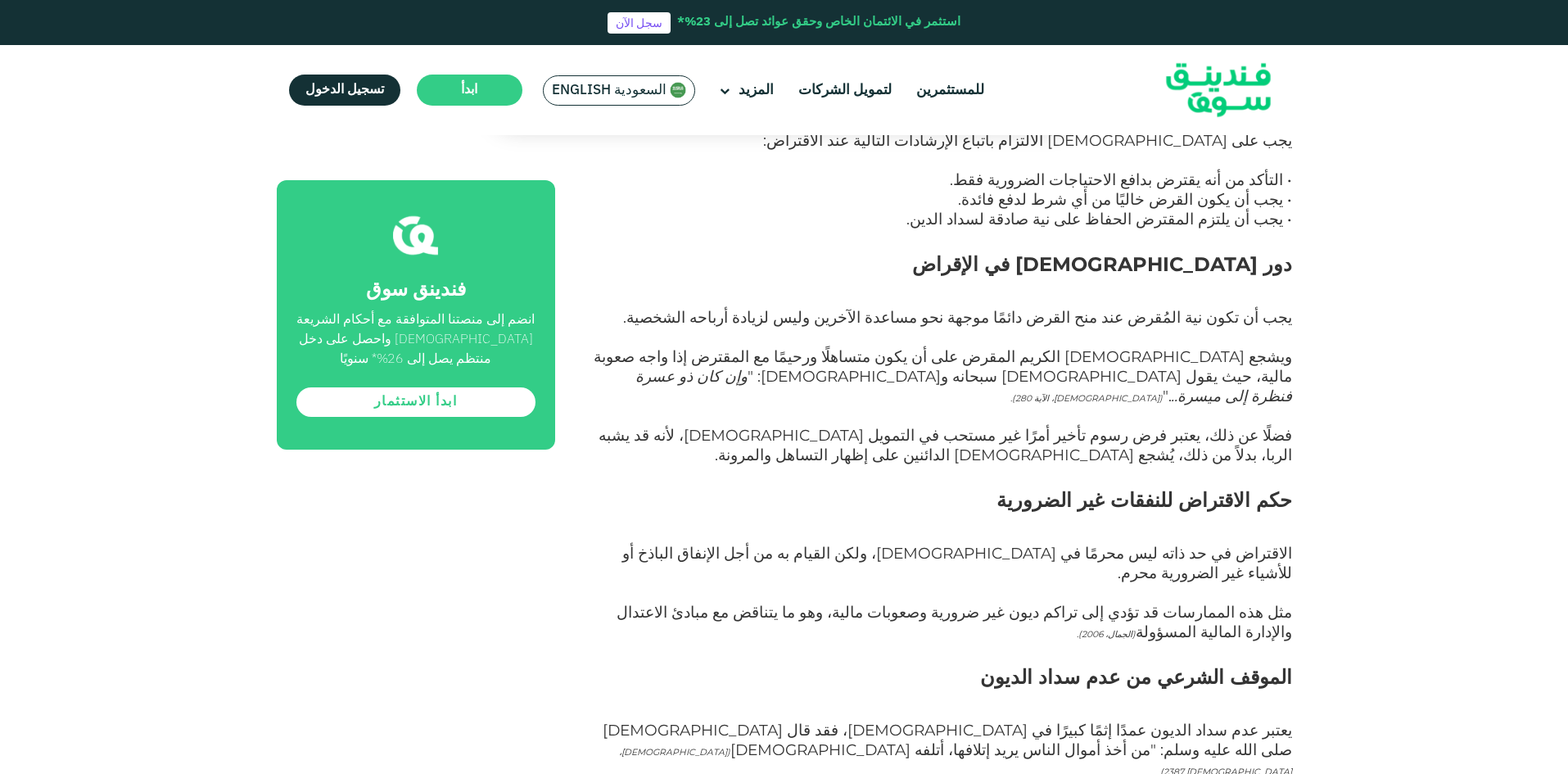
drag, startPoint x: 834, startPoint y: 517, endPoint x: 607, endPoint y: 509, distance: 227.1
drag, startPoint x: 1255, startPoint y: 529, endPoint x: 1286, endPoint y: 534, distance: 31.4
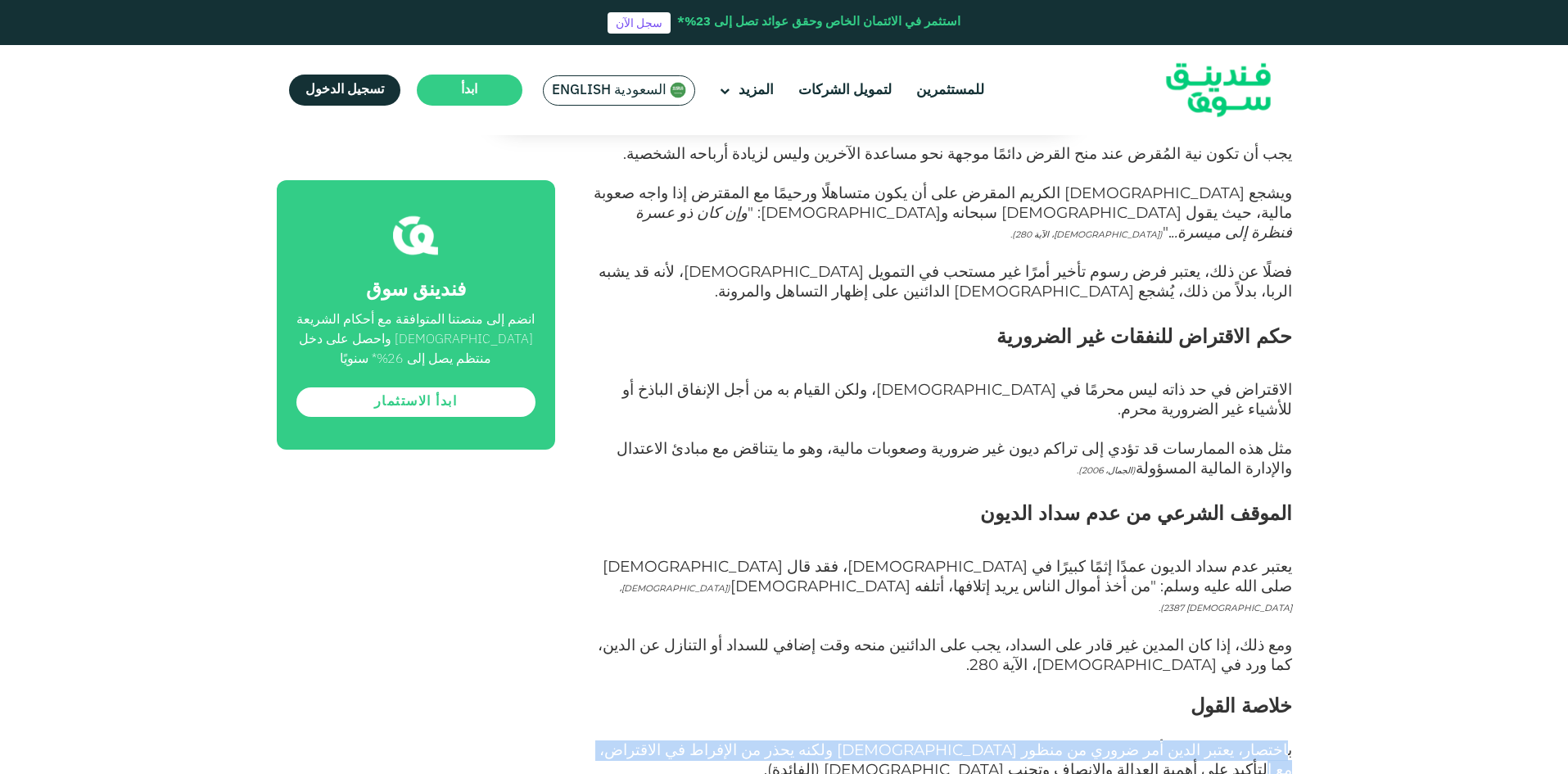
drag, startPoint x: 1275, startPoint y: 451, endPoint x: 755, endPoint y: 462, distance: 520.1
click at [755, 740] on span "باختصار، يعتبر الدين أمر ضروري من منظور [DEMOGRAPHIC_DATA] ولكنه يحذر من الإفرا…" at bounding box center [946, 759] width 693 height 38
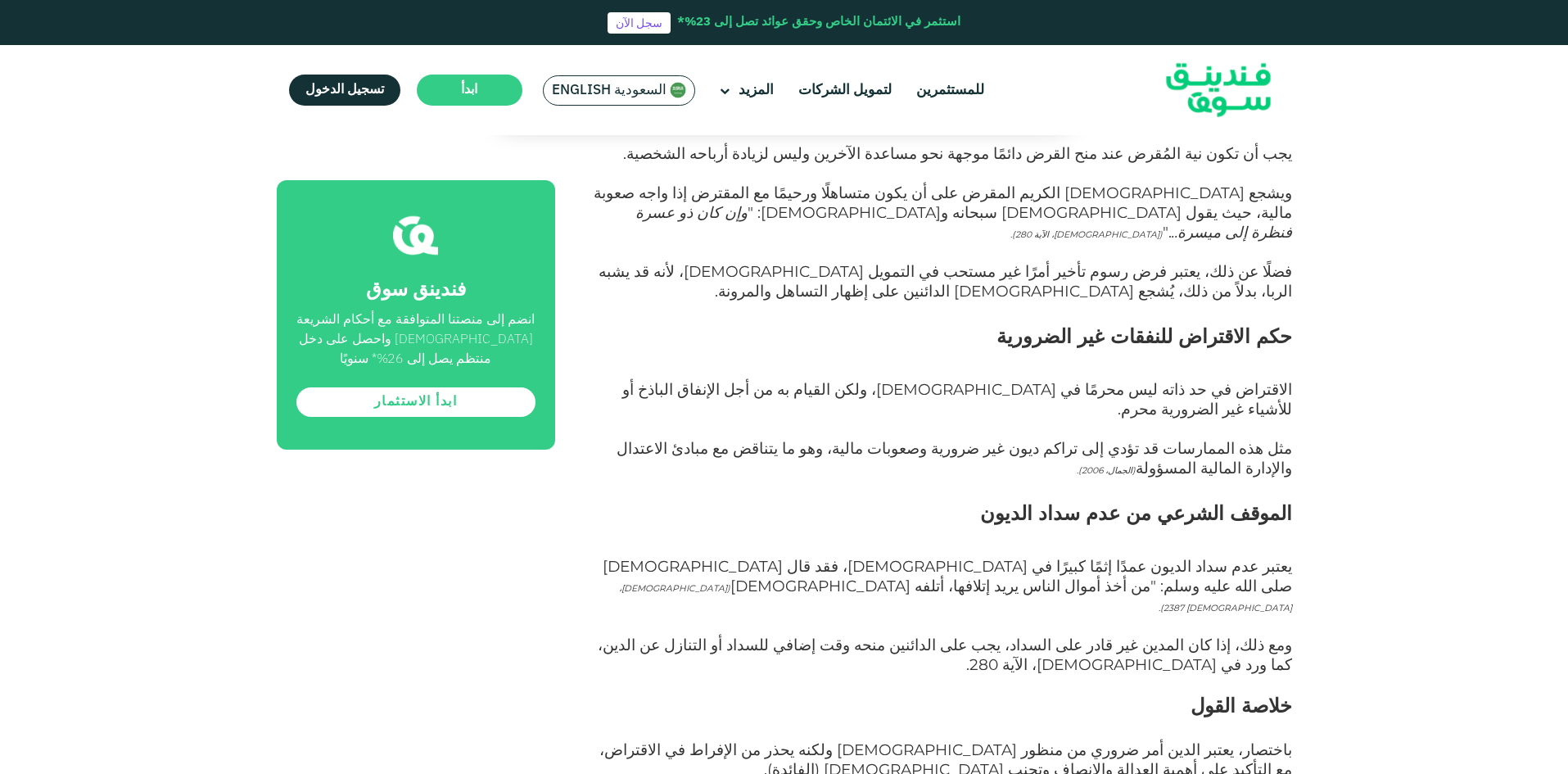
click at [890, 741] on p "باختصار، يعتبر الدين أمر ضروري من منظور [DEMOGRAPHIC_DATA] ولكنه يحذر من الإفرا…" at bounding box center [941, 771] width 700 height 59
drag, startPoint x: 939, startPoint y: 456, endPoint x: 838, endPoint y: 453, distance: 101.0
click at [838, 740] on span "باختصار، يعتبر الدين أمر ضروري من منظور [DEMOGRAPHIC_DATA] ولكنه يحذر من الإفرا…" at bounding box center [946, 759] width 693 height 38
drag, startPoint x: 749, startPoint y: 453, endPoint x: 611, endPoint y: 455, distance: 138.0
click at [611, 740] on span "باختصار، يعتبر الدين أمر ضروري من منظور [DEMOGRAPHIC_DATA] ولكنه يحذر من الإفرا…" at bounding box center [946, 759] width 693 height 38
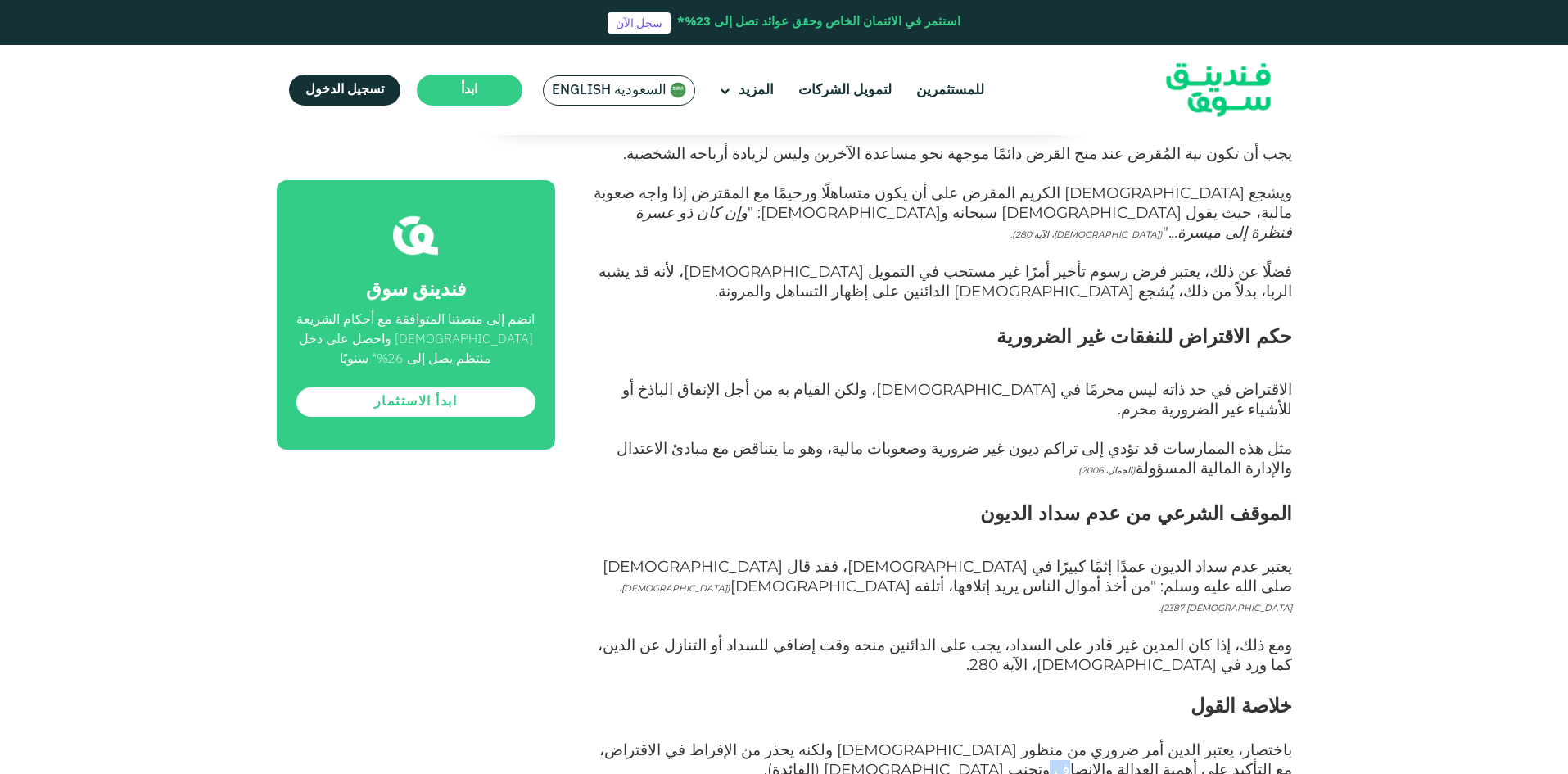
drag, startPoint x: 1269, startPoint y: 480, endPoint x: 1281, endPoint y: 480, distance: 12.0
click at [1281, 740] on span "باختصار، يعتبر الدين أمر ضروري من منظور [DEMOGRAPHIC_DATA] ولكنه يحذر من الإفرا…" at bounding box center [946, 759] width 693 height 38
drag, startPoint x: 1236, startPoint y: 519, endPoint x: 1007, endPoint y: 525, distance: 229.1
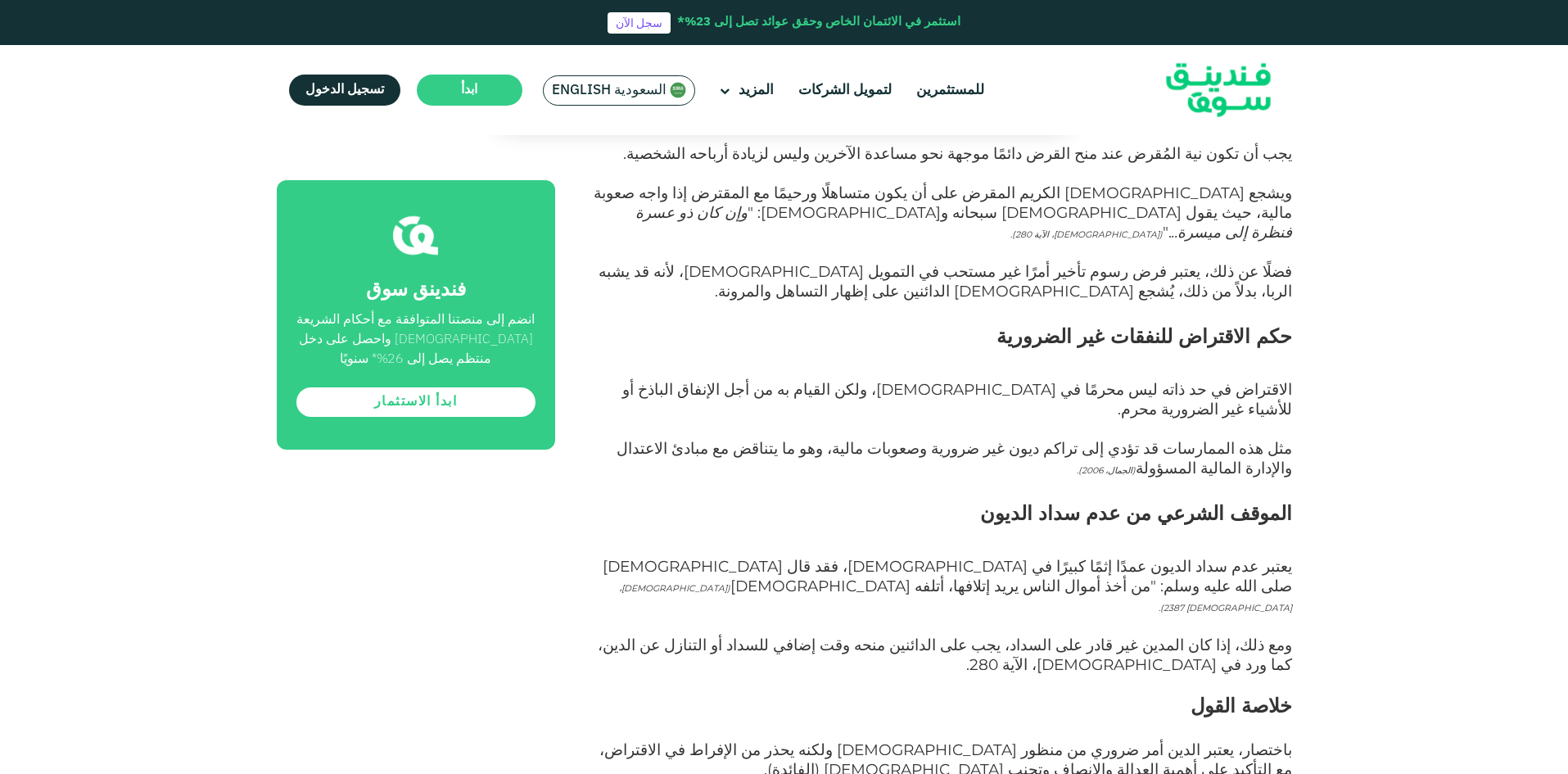
drag, startPoint x: 995, startPoint y: 519, endPoint x: 637, endPoint y: 525, distance: 358.1
drag, startPoint x: 700, startPoint y: 512, endPoint x: 647, endPoint y: 518, distance: 53.3
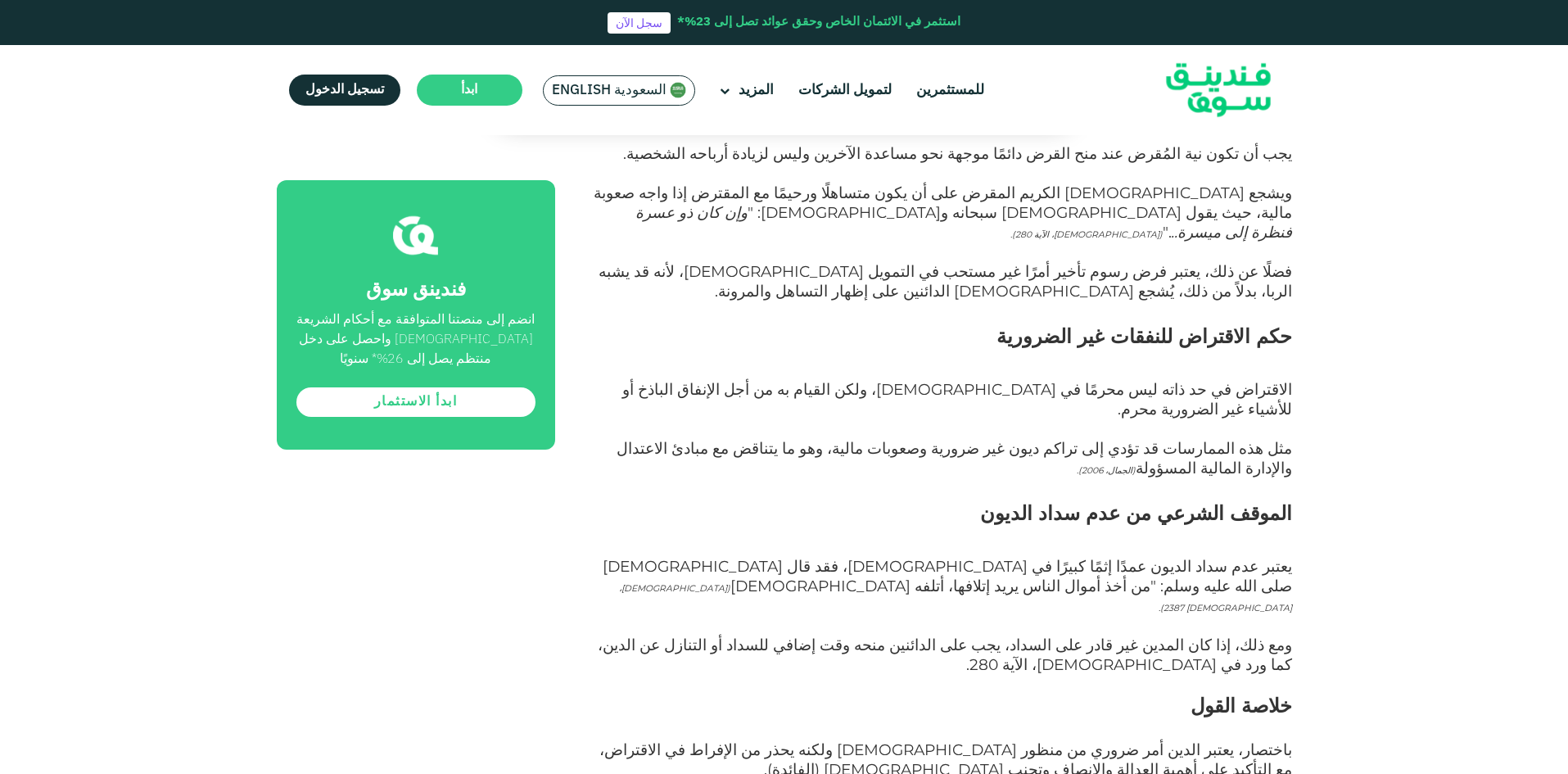
drag, startPoint x: 1288, startPoint y: 539, endPoint x: 1299, endPoint y: 550, distance: 15.6
drag, startPoint x: 1282, startPoint y: 581, endPoint x: 1074, endPoint y: 587, distance: 208.1
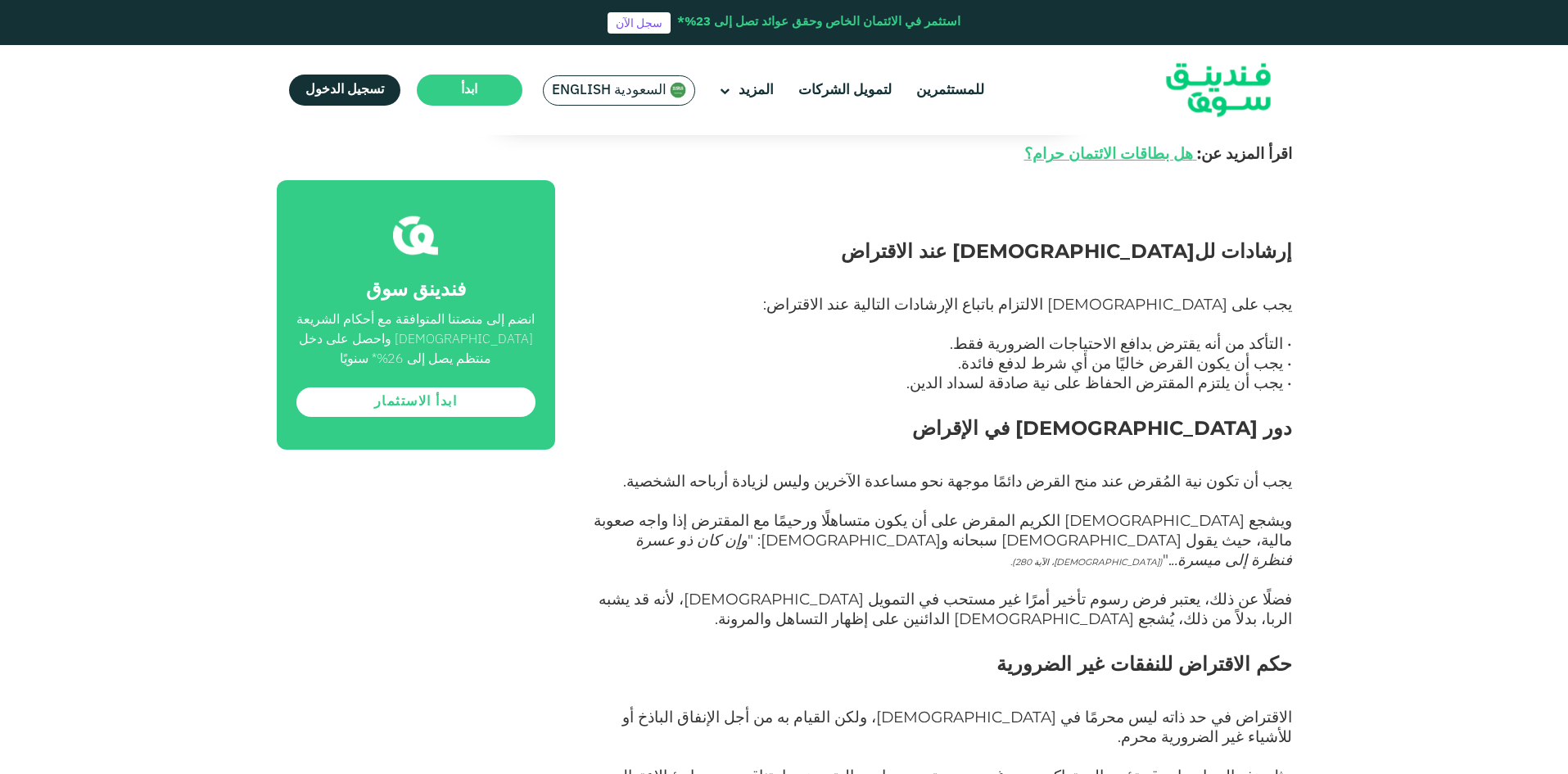
scroll to position [2293, 0]
